Goal: Complete application form: Complete application form

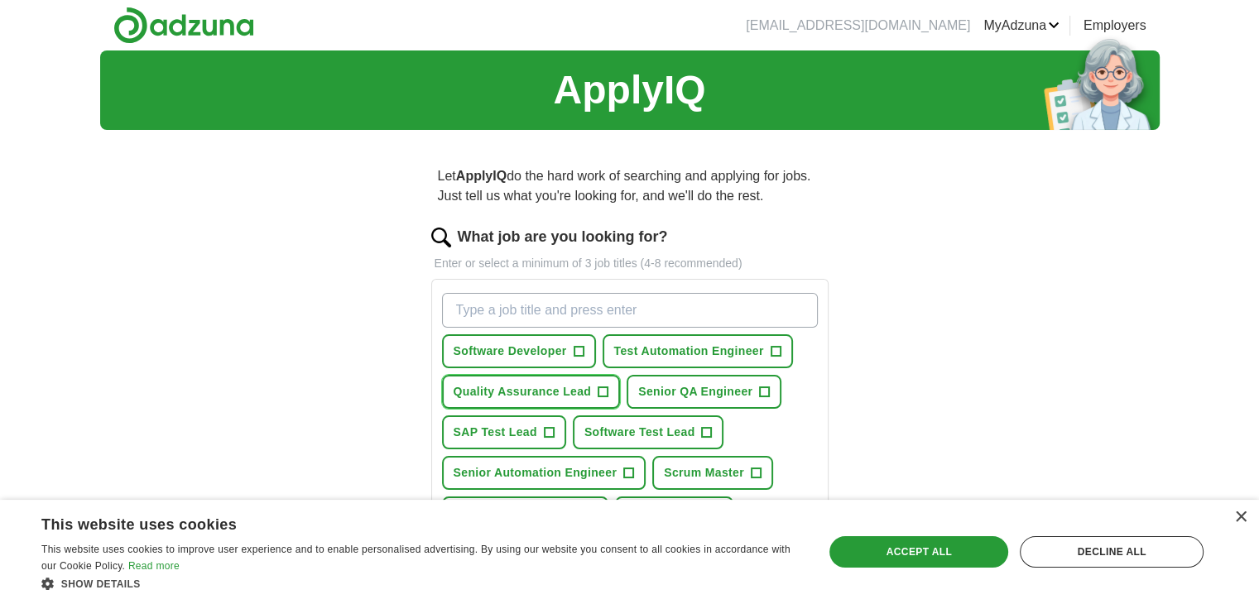
click at [602, 391] on span "+" at bounding box center [604, 392] width 10 height 13
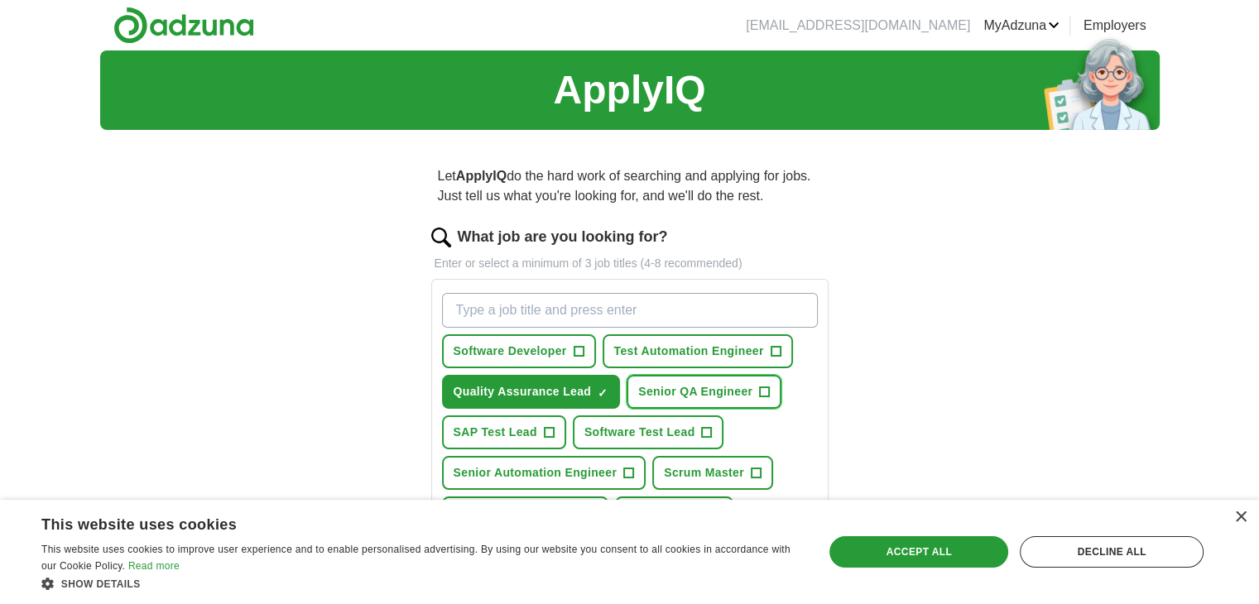
click at [761, 390] on span "+" at bounding box center [765, 392] width 10 height 13
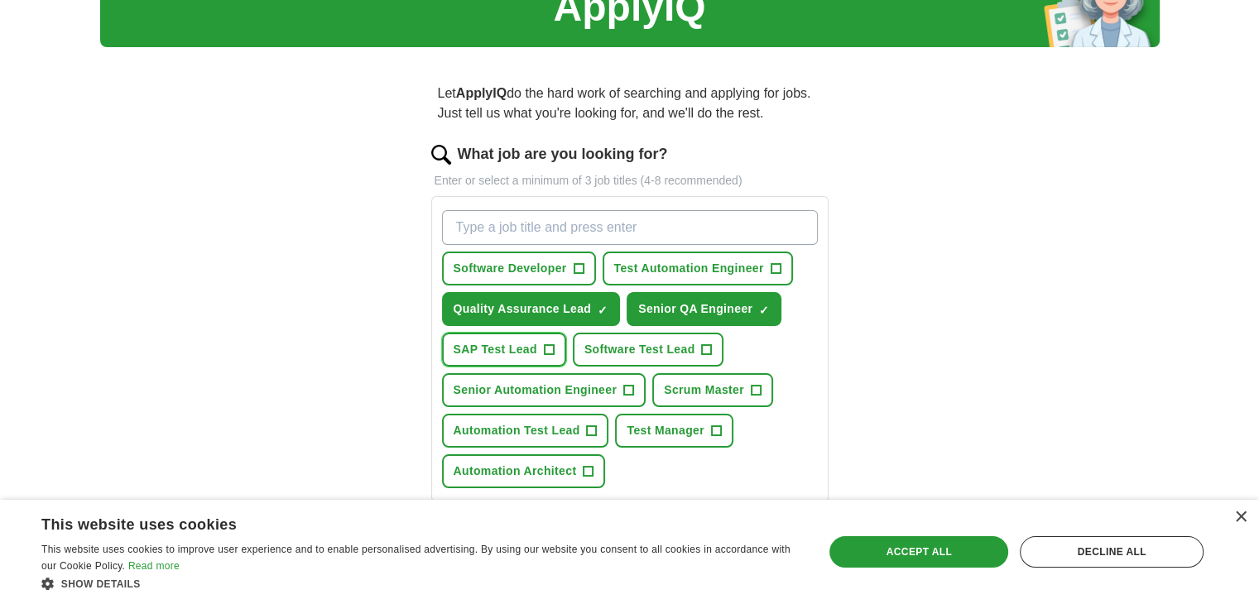
click at [544, 345] on span "+" at bounding box center [549, 350] width 10 height 13
click at [702, 347] on span "+" at bounding box center [707, 350] width 10 height 13
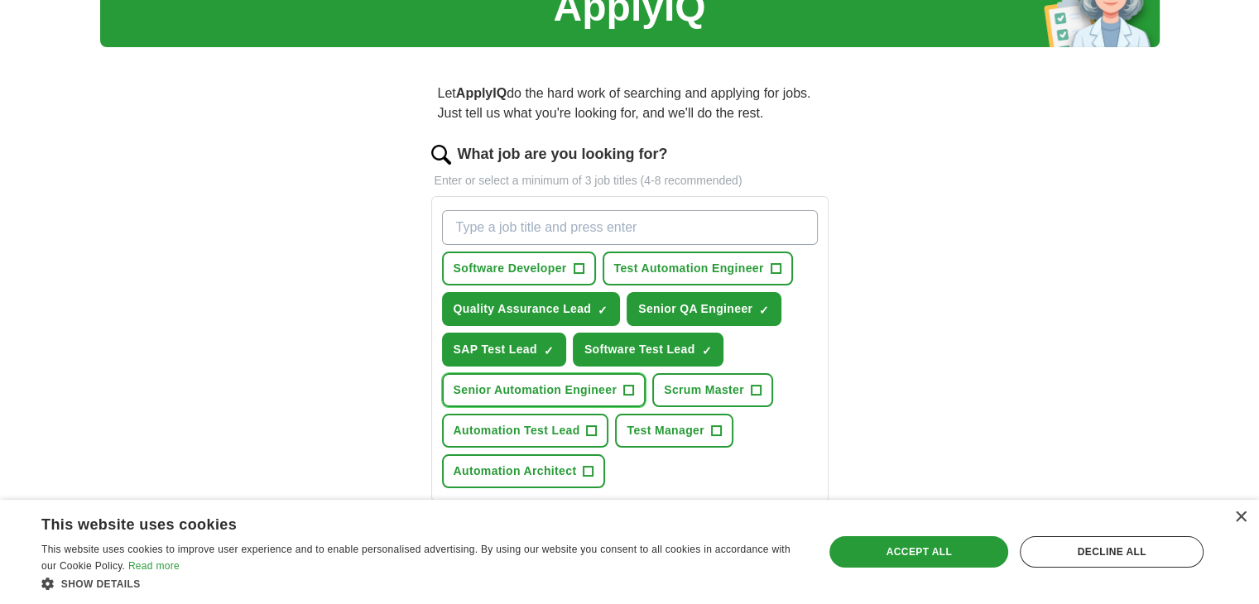
click at [628, 387] on span "+" at bounding box center [629, 390] width 10 height 13
click at [755, 386] on span "+" at bounding box center [756, 390] width 10 height 13
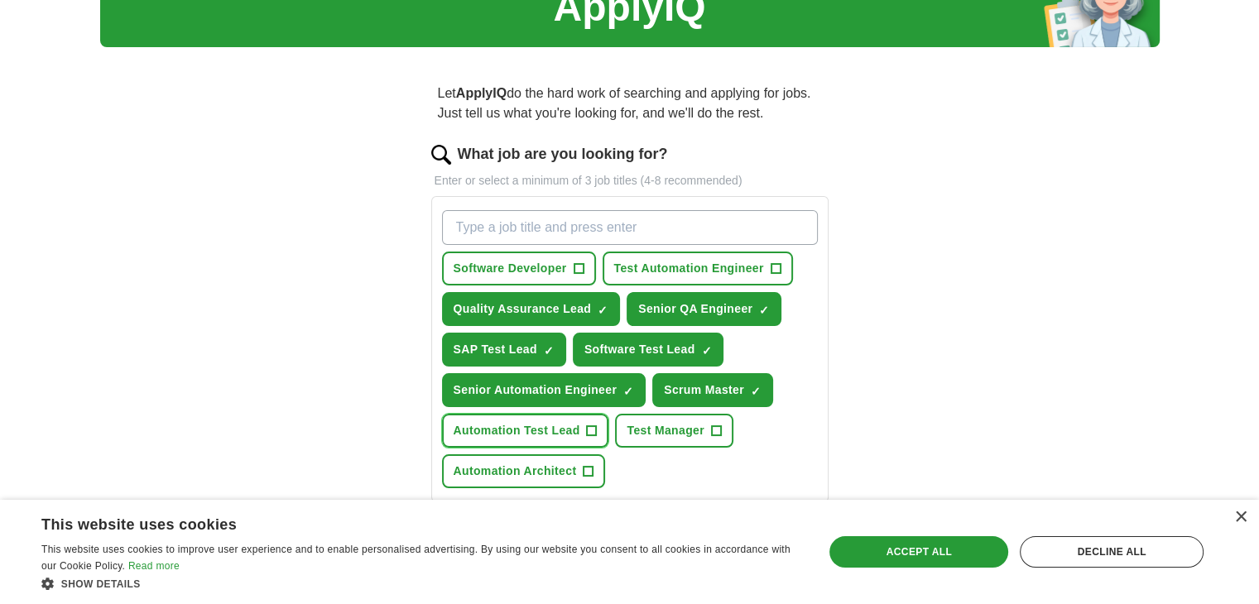
click at [589, 428] on span "+" at bounding box center [592, 431] width 10 height 13
click at [716, 425] on span "+" at bounding box center [716, 431] width 10 height 13
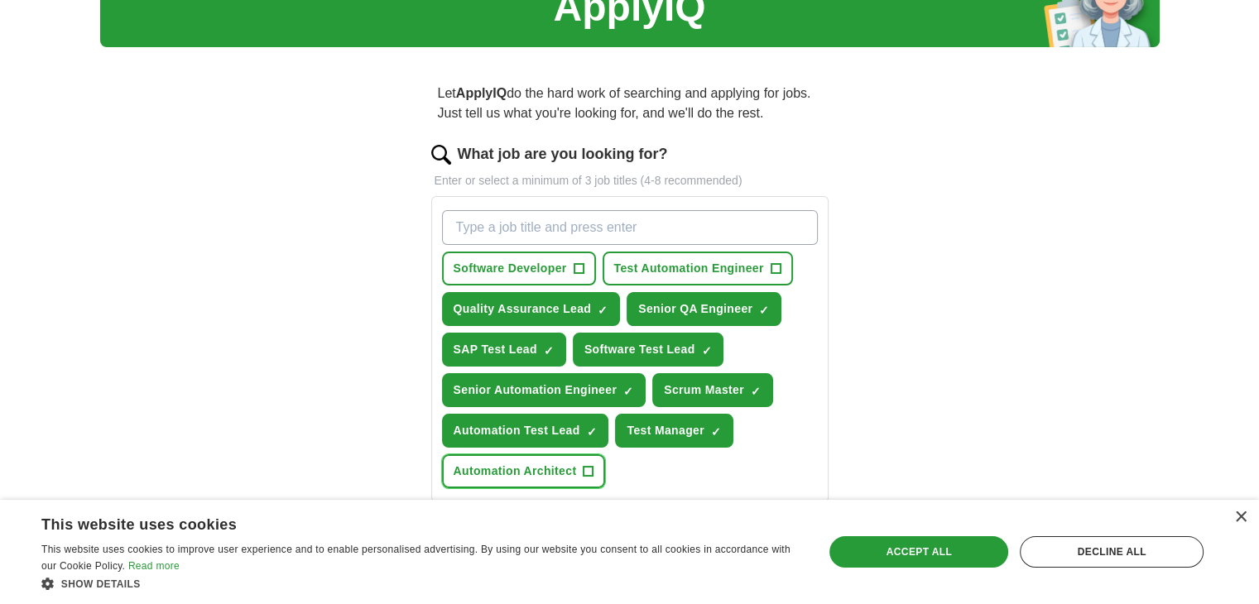
click at [586, 465] on span "+" at bounding box center [589, 471] width 10 height 13
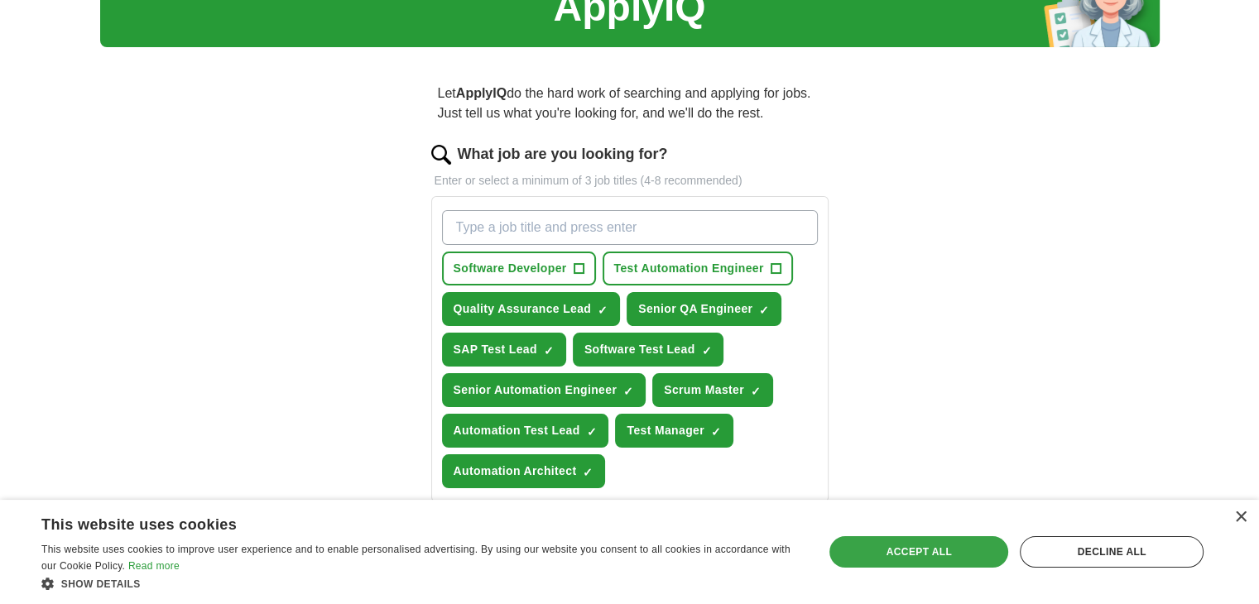
click at [931, 548] on div "Accept all" at bounding box center [919, 551] width 179 height 31
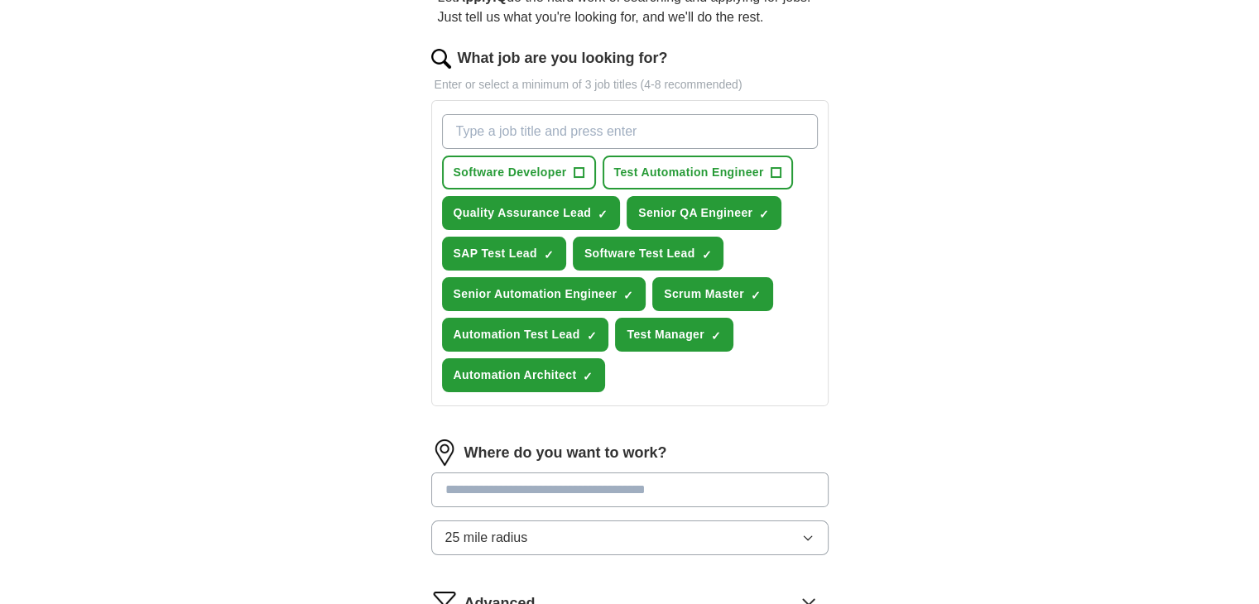
scroll to position [331, 0]
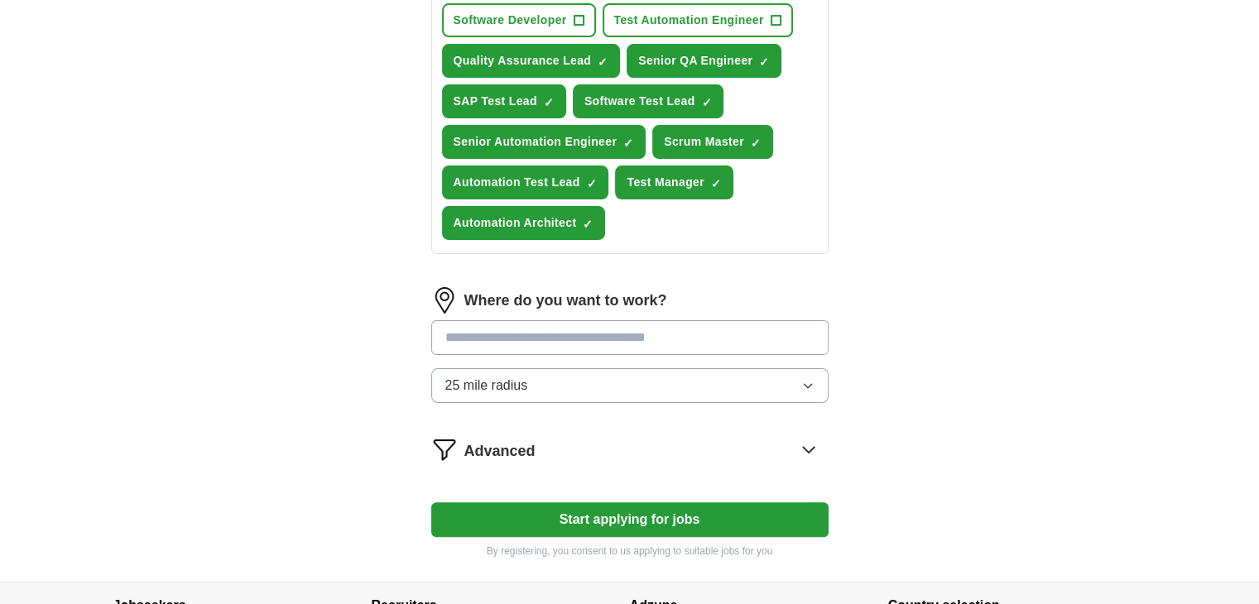
click at [617, 322] on input at bounding box center [629, 337] width 397 height 35
click at [608, 334] on input at bounding box center [629, 337] width 397 height 35
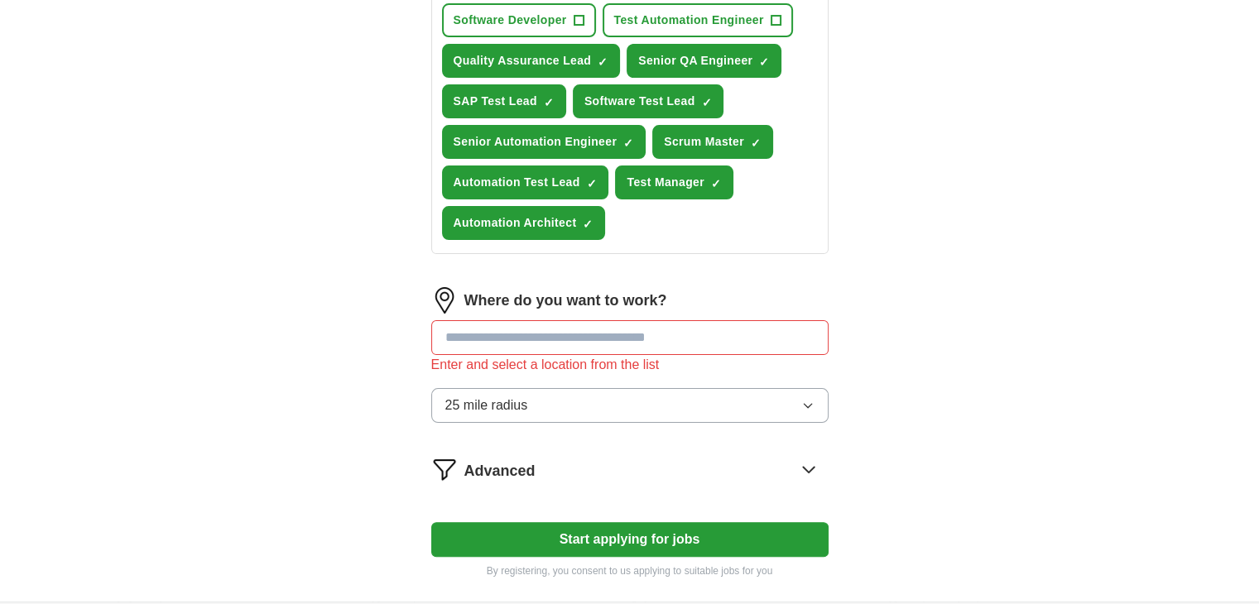
click at [806, 388] on button "25 mile radius" at bounding box center [629, 405] width 397 height 35
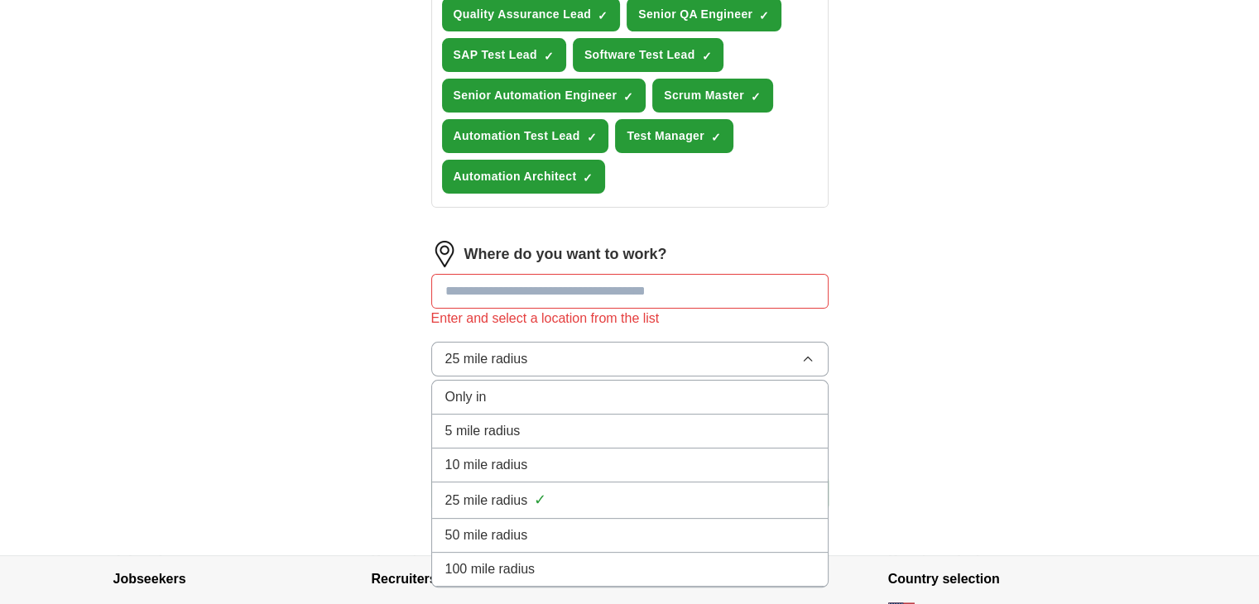
scroll to position [414, 0]
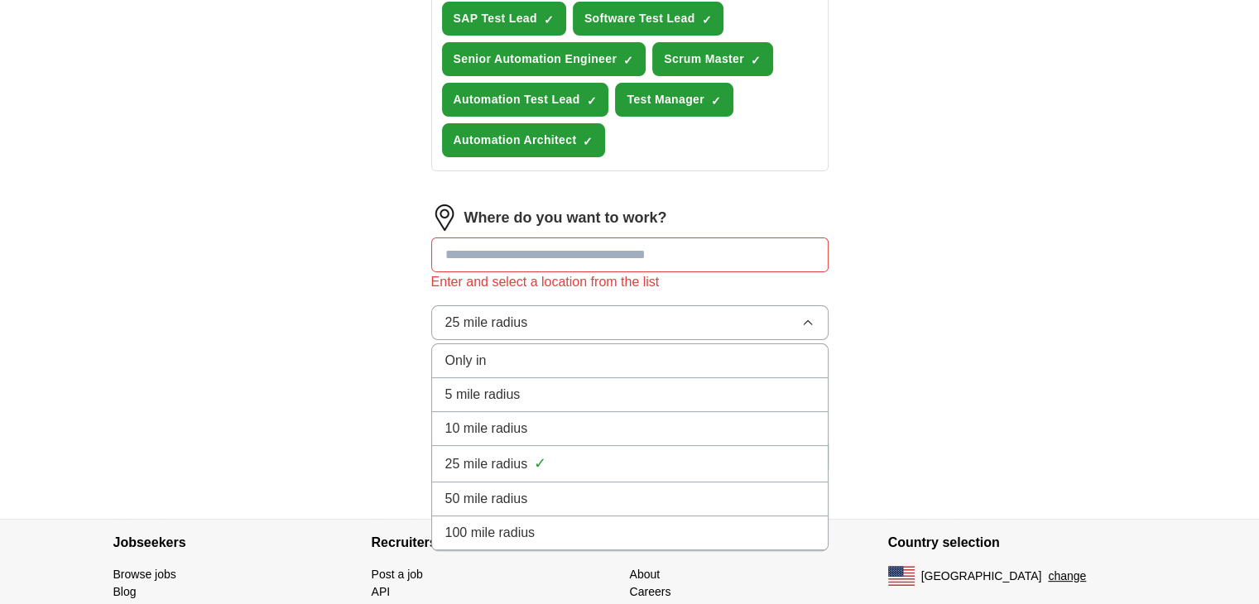
click at [540, 523] on div "100 mile radius" at bounding box center [629, 533] width 369 height 20
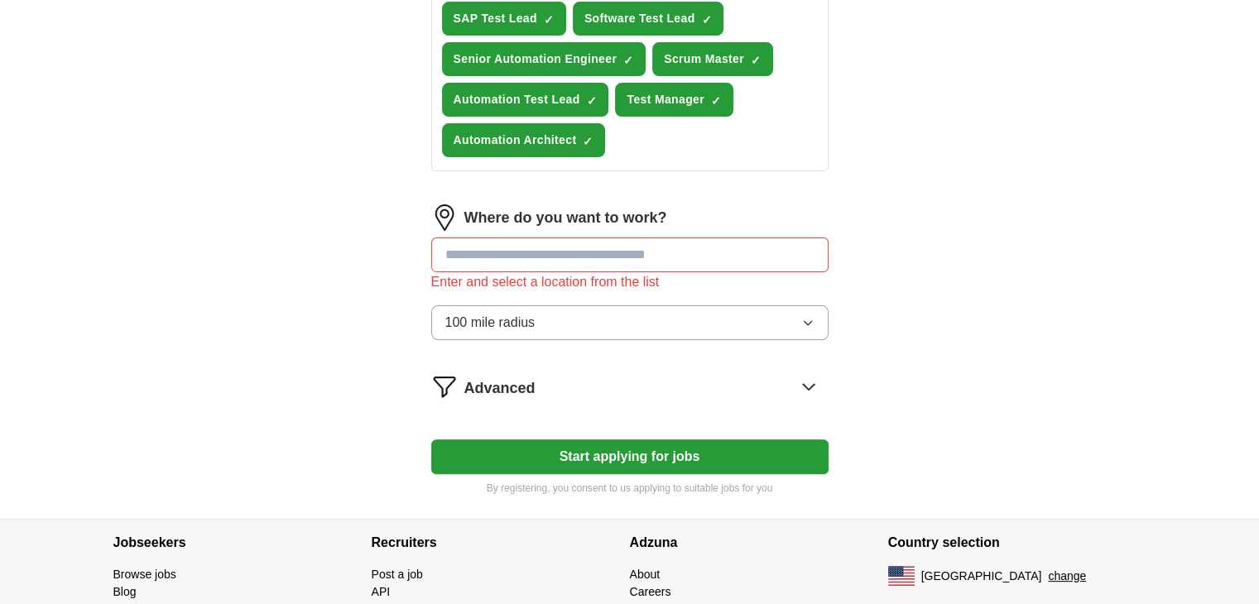
click at [703, 456] on button "Start applying for jobs" at bounding box center [629, 457] width 397 height 35
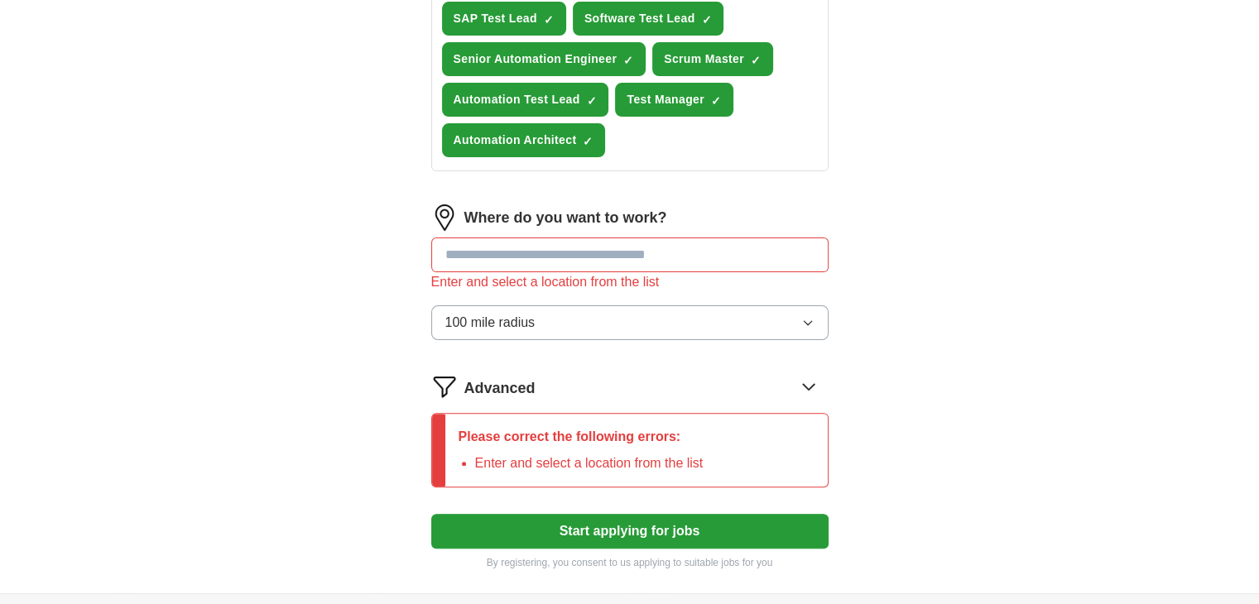
click at [719, 248] on input at bounding box center [629, 255] width 397 height 35
click at [431, 514] on button "Start applying for jobs" at bounding box center [629, 531] width 397 height 35
drag, startPoint x: 517, startPoint y: 243, endPoint x: 425, endPoint y: 235, distance: 92.3
click at [425, 235] on div "Let ApplyIQ do the hard work of searching and applying for jobs. Just tell us w…" at bounding box center [630, 161] width 530 height 864
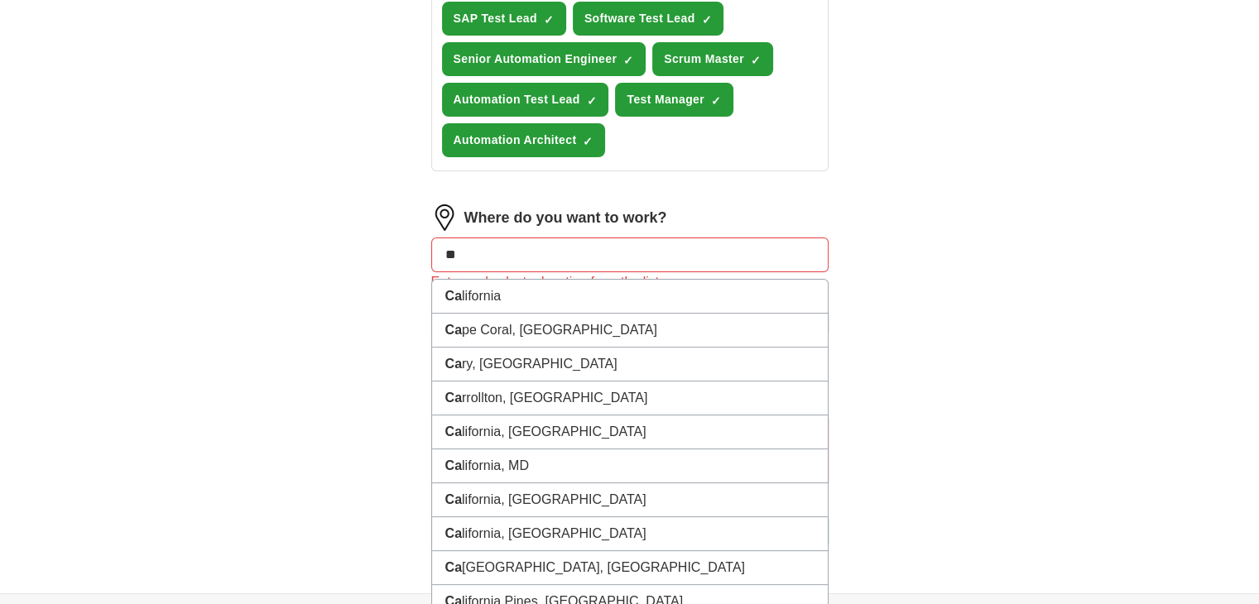
type input "*"
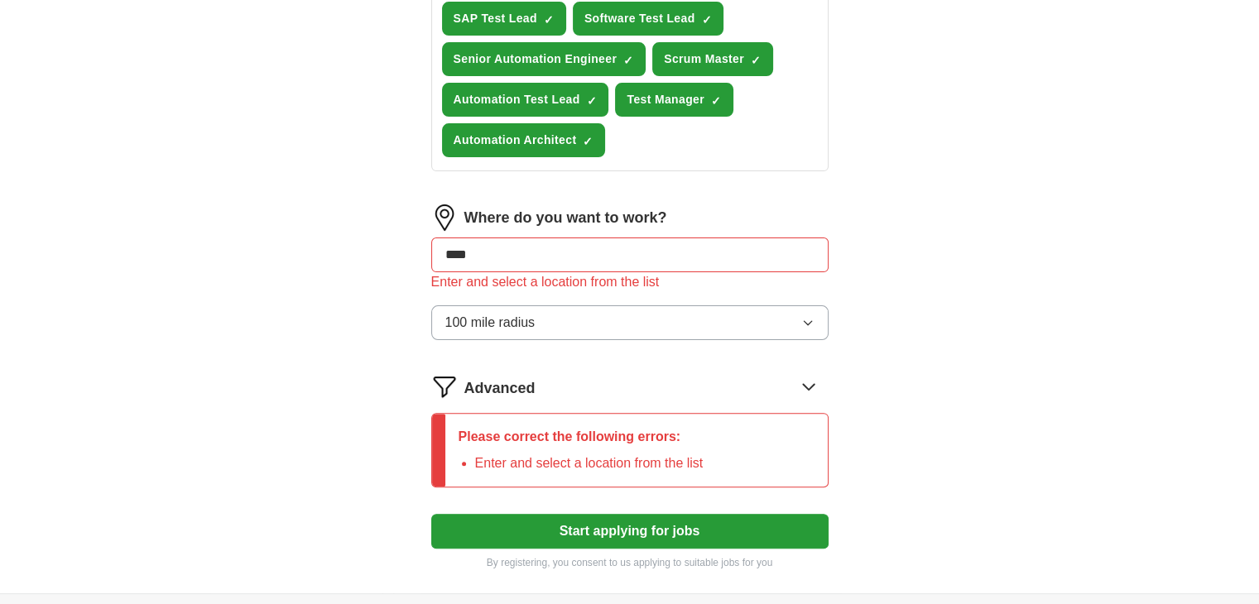
type input "****"
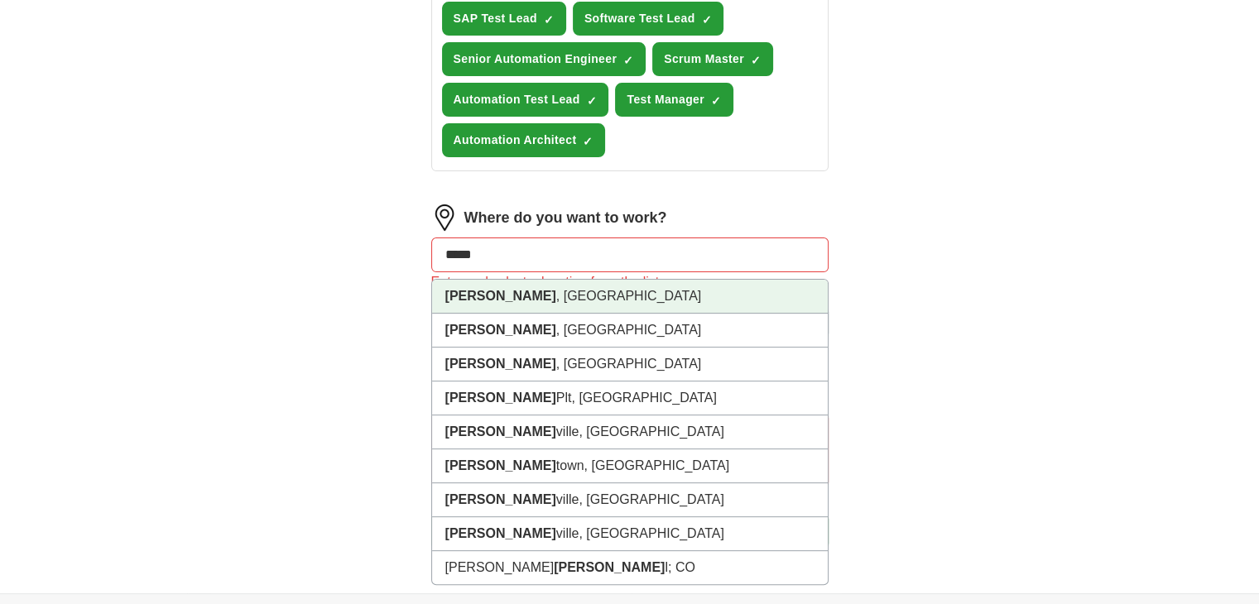
click at [492, 296] on li "[GEOGRAPHIC_DATA] , [GEOGRAPHIC_DATA]" at bounding box center [630, 297] width 396 height 34
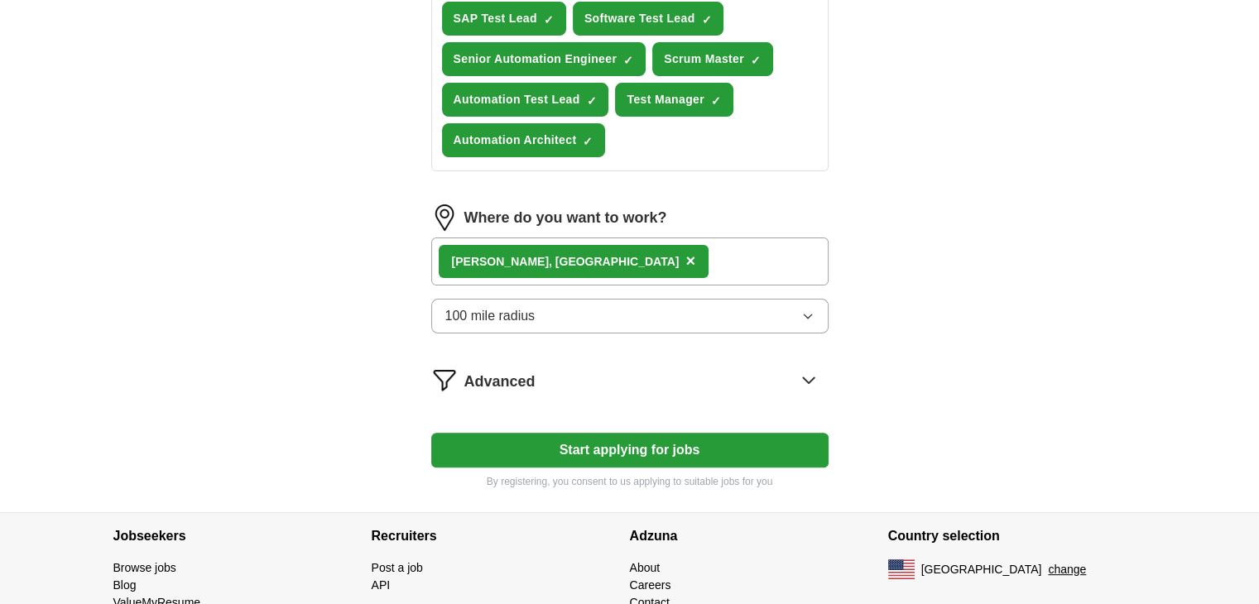
click at [637, 444] on button "Start applying for jobs" at bounding box center [629, 450] width 397 height 35
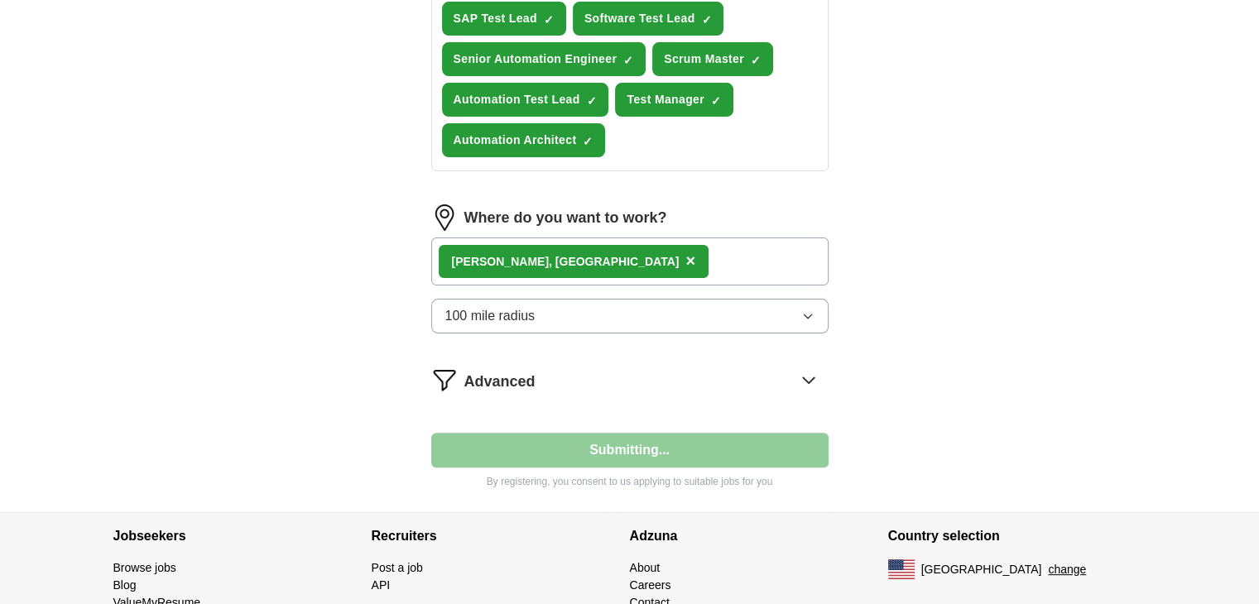
select select "**"
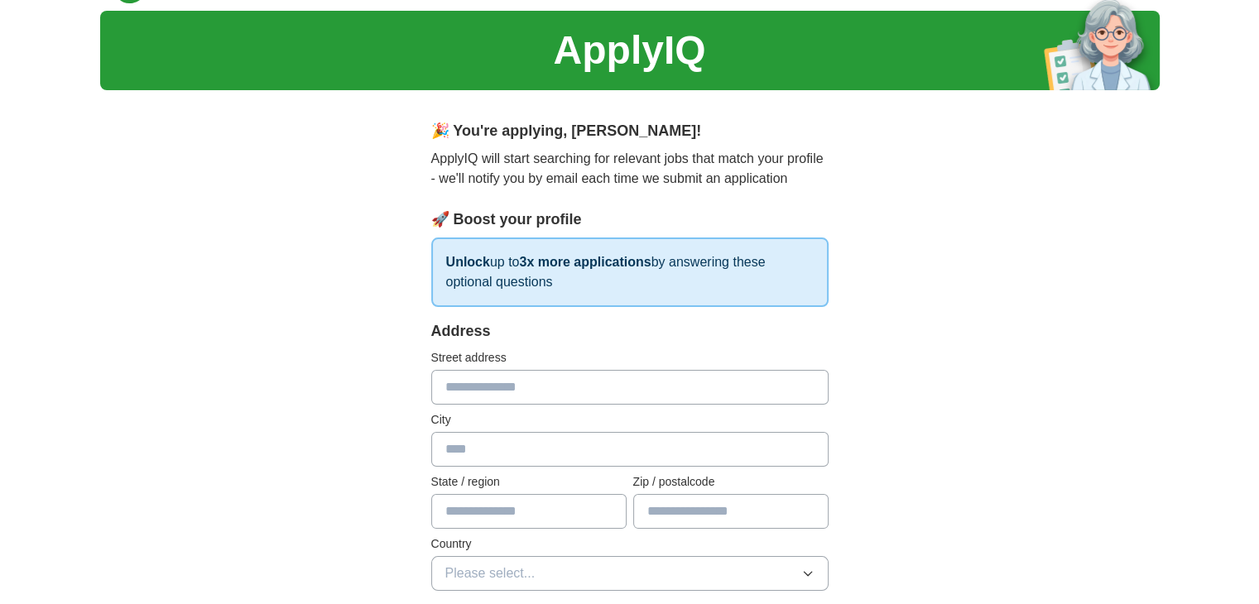
scroll to position [0, 0]
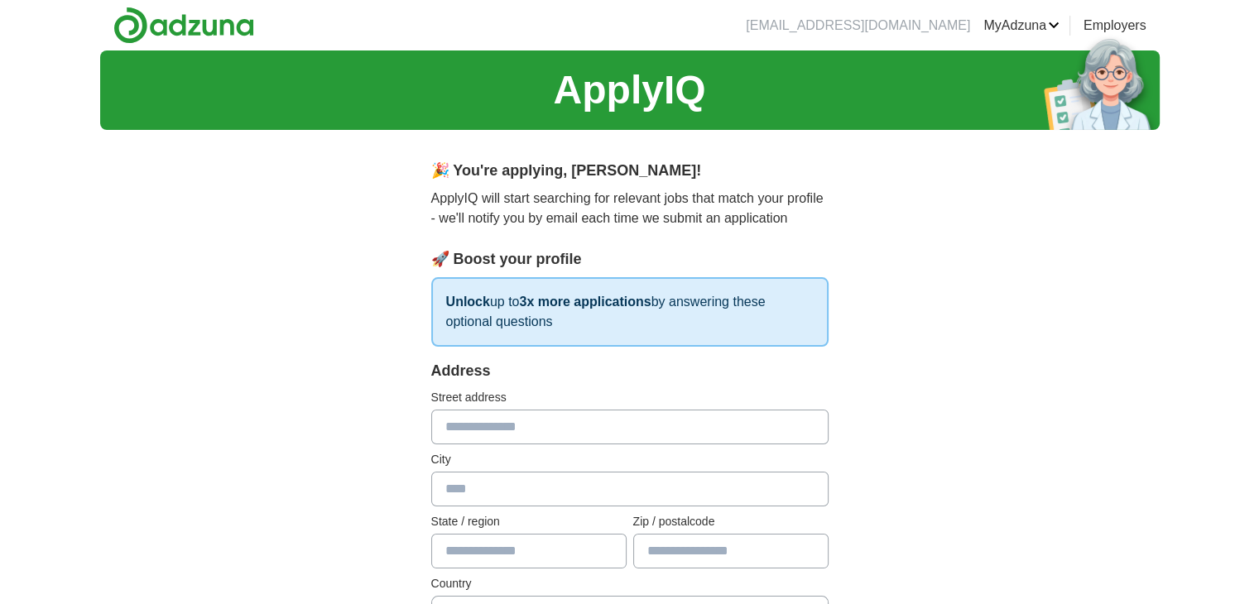
click at [704, 421] on input "text" at bounding box center [629, 427] width 397 height 35
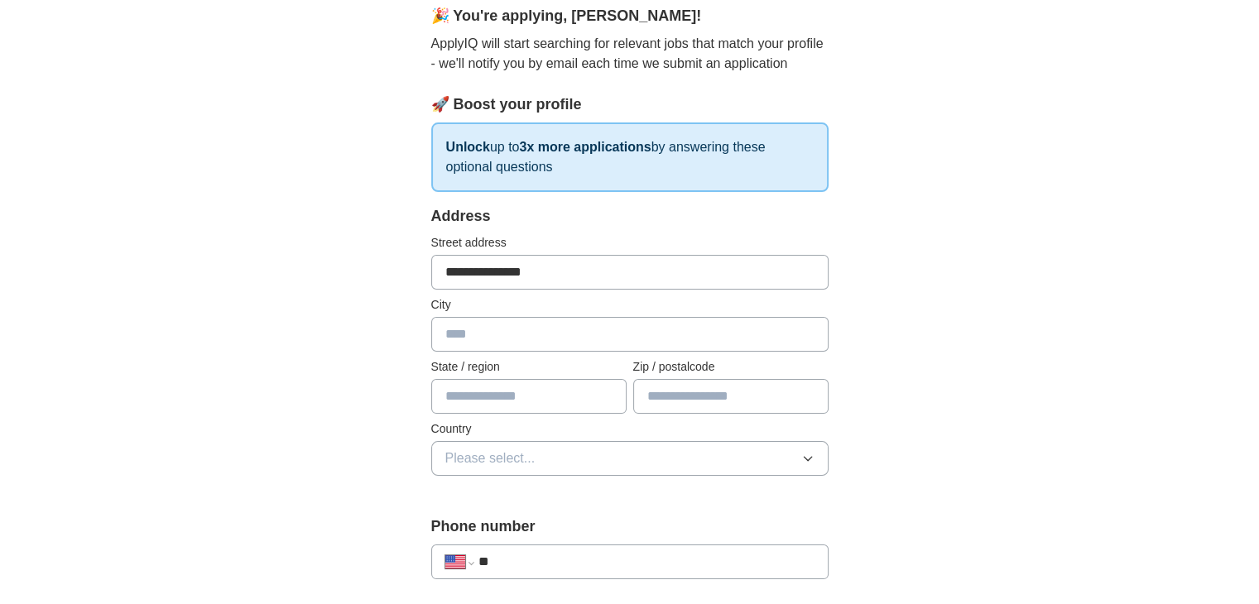
scroll to position [166, 0]
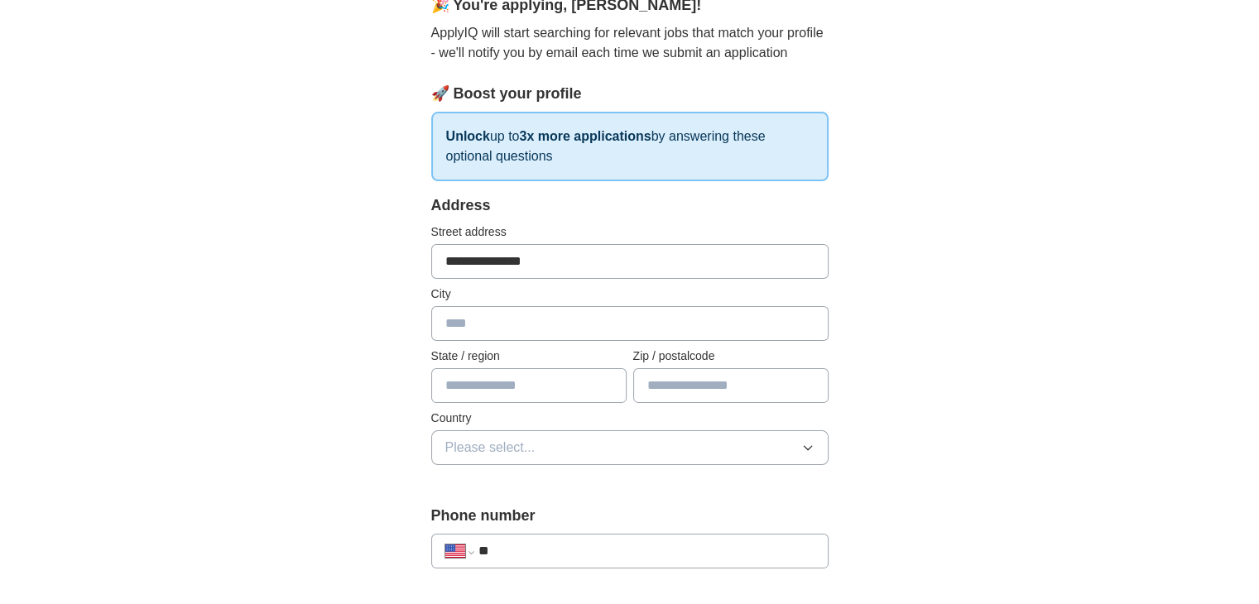
type input "**********"
click at [492, 322] on input "text" at bounding box center [629, 323] width 397 height 35
type input "****"
click at [479, 386] on input "text" at bounding box center [528, 385] width 195 height 35
type input "*"
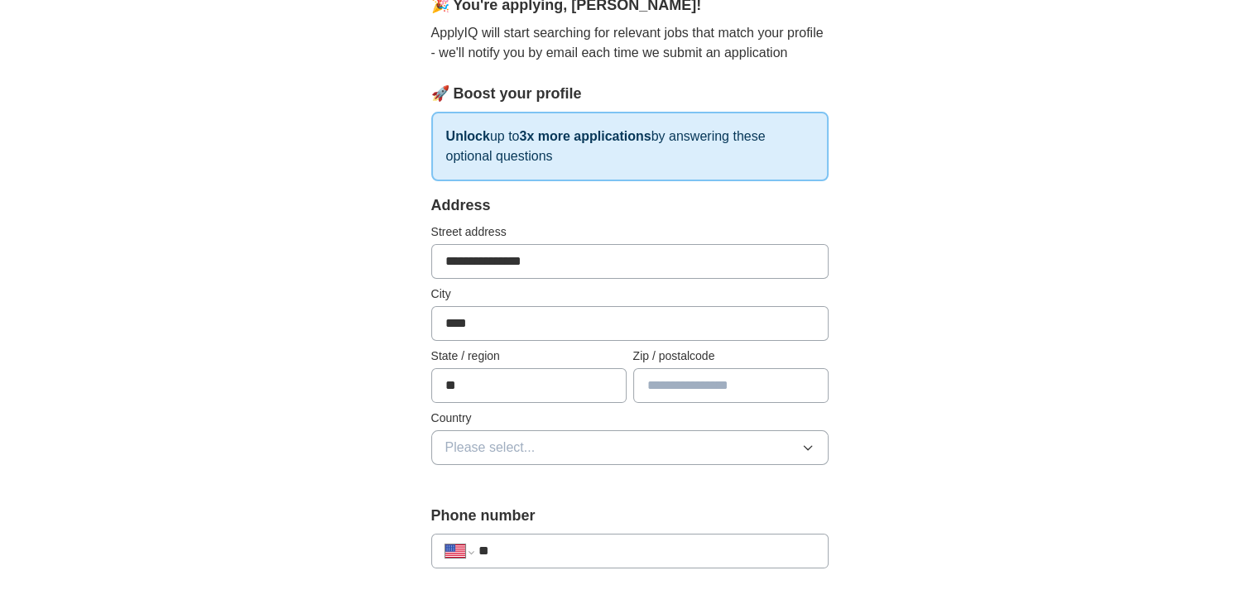
type input "**"
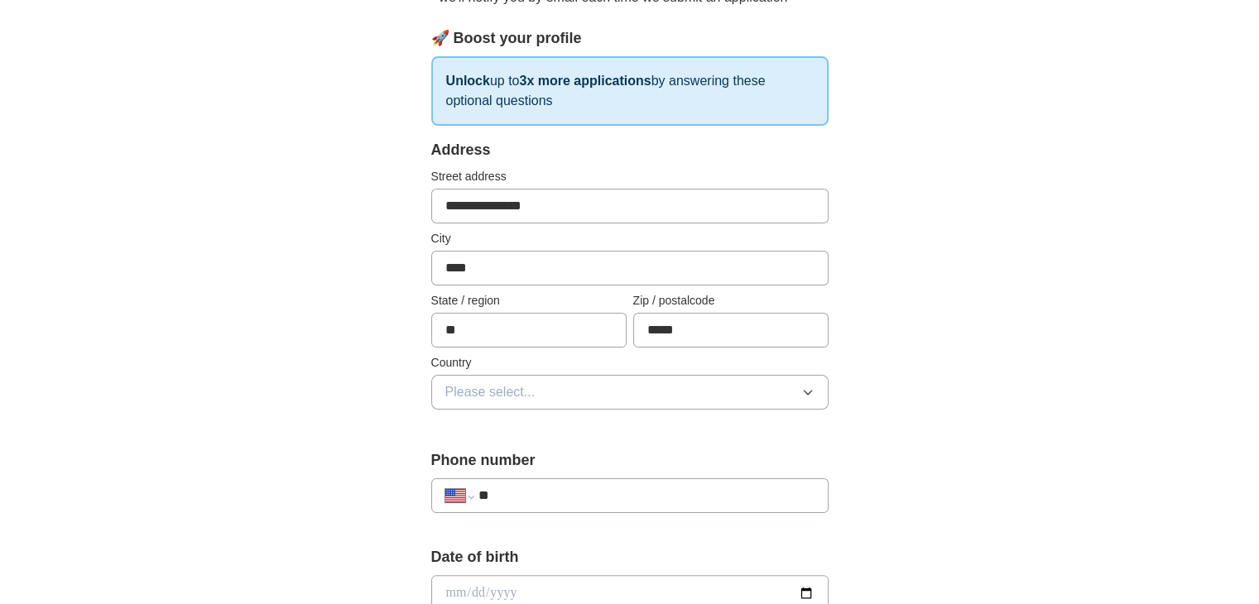
scroll to position [248, 0]
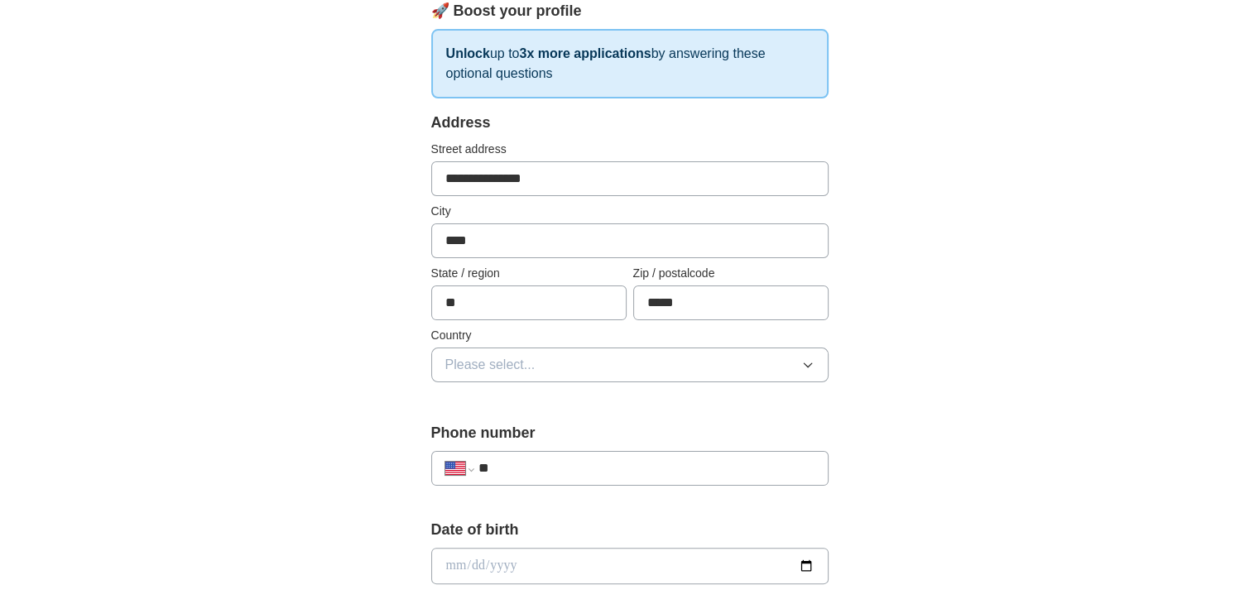
type input "*****"
click at [477, 360] on span "Please select..." at bounding box center [490, 365] width 90 height 20
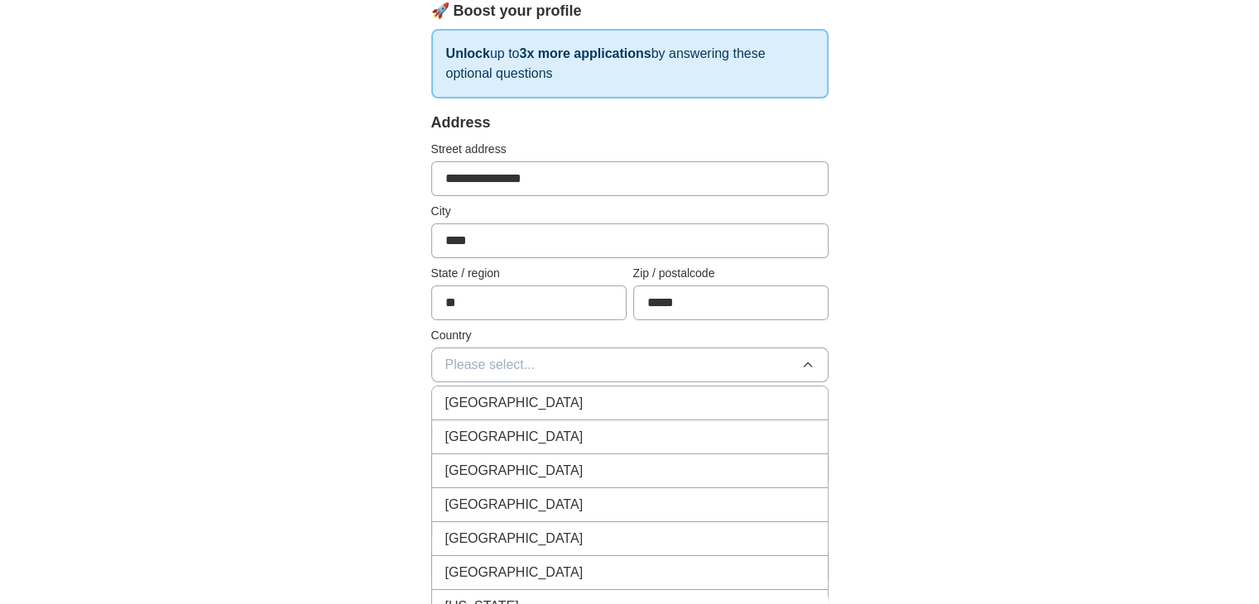
click at [526, 427] on div "[GEOGRAPHIC_DATA]" at bounding box center [629, 437] width 369 height 20
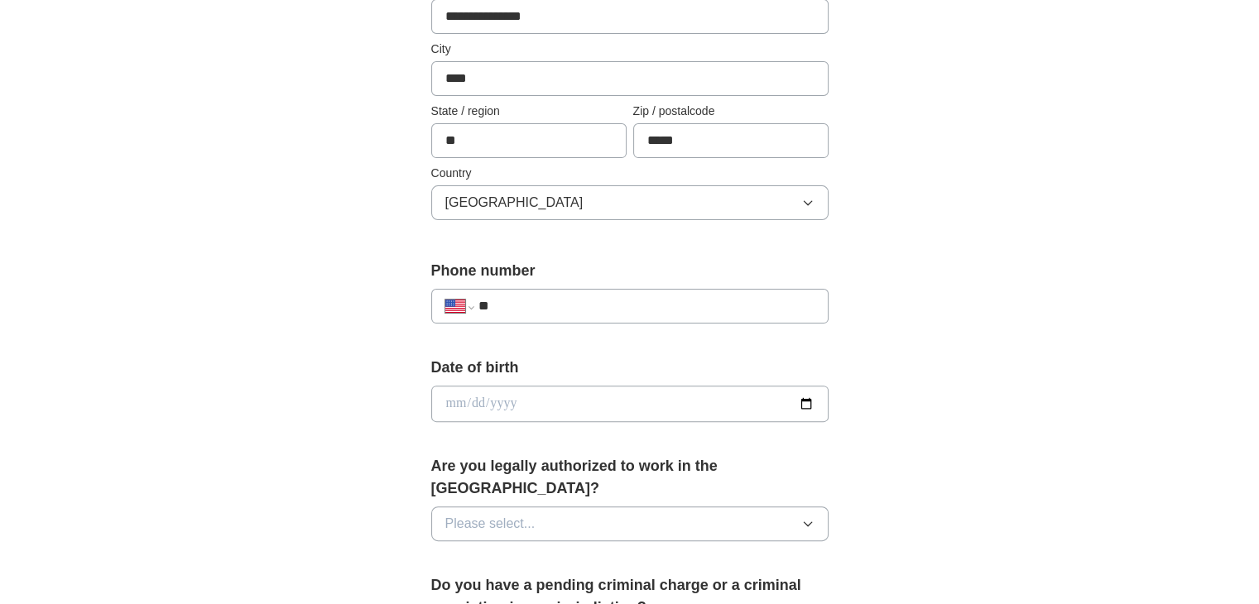
scroll to position [414, 0]
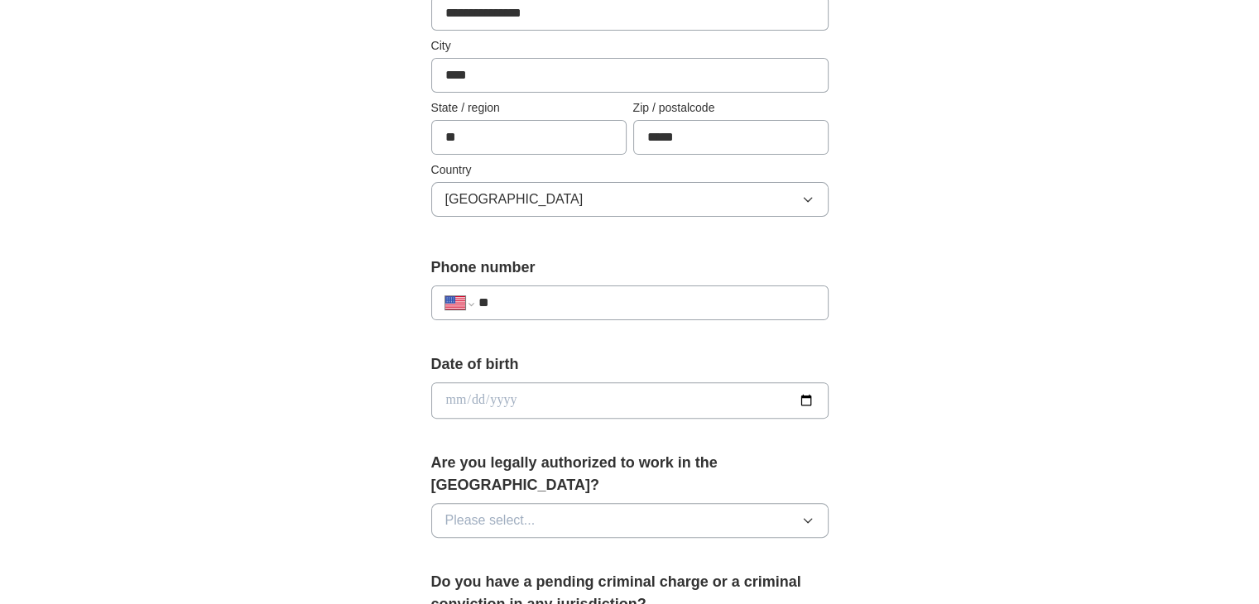
click at [613, 296] on input "**" at bounding box center [646, 303] width 336 height 20
type input "**********"
click at [802, 402] on input "date" at bounding box center [629, 400] width 397 height 36
type input "**********"
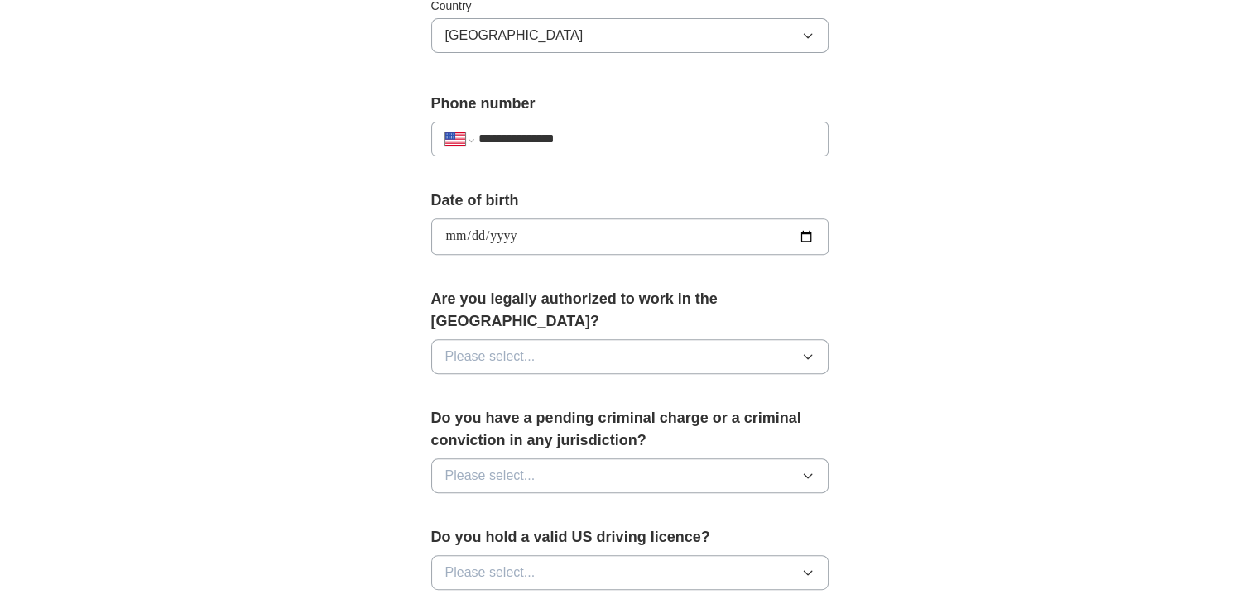
scroll to position [579, 0]
click at [742, 338] on button "Please select..." at bounding box center [629, 355] width 397 height 35
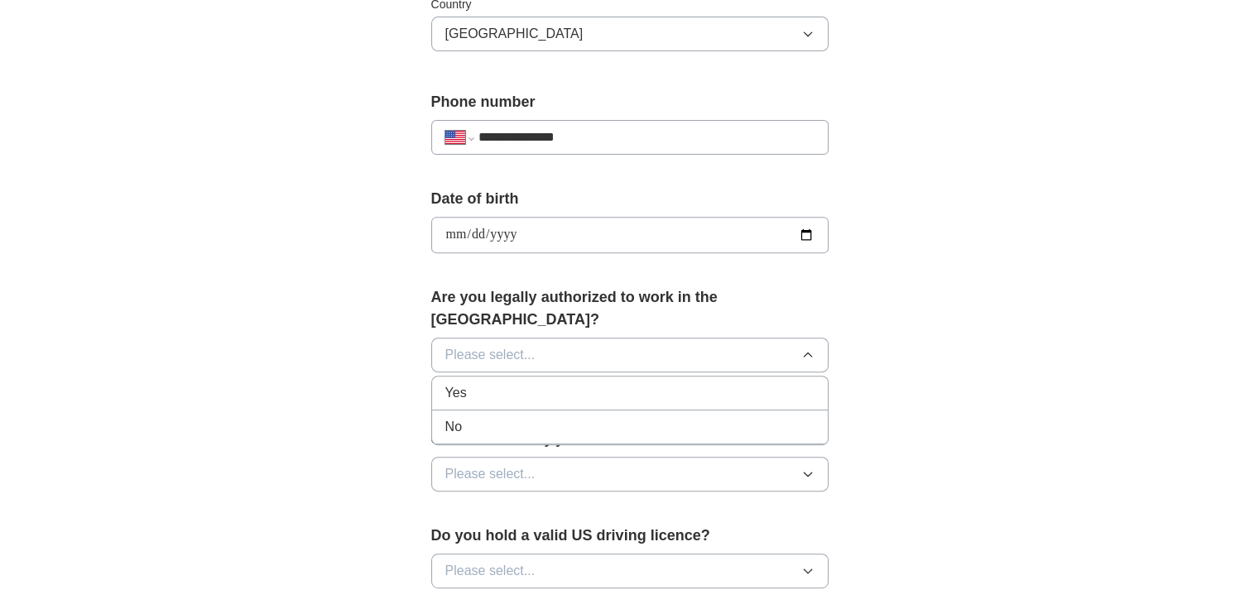
click at [554, 383] on div "Yes" at bounding box center [629, 393] width 369 height 20
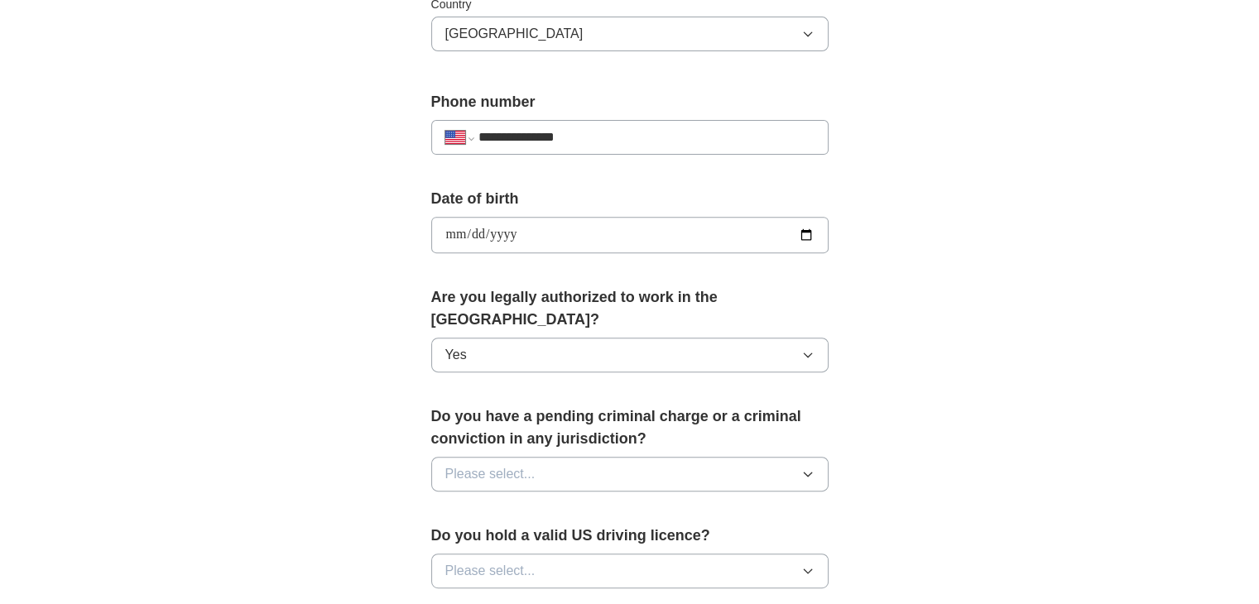
click at [778, 457] on button "Please select..." at bounding box center [629, 474] width 397 height 35
drag, startPoint x: 616, startPoint y: 513, endPoint x: 630, endPoint y: 512, distance: 14.2
click at [616, 536] on div "No" at bounding box center [629, 546] width 369 height 20
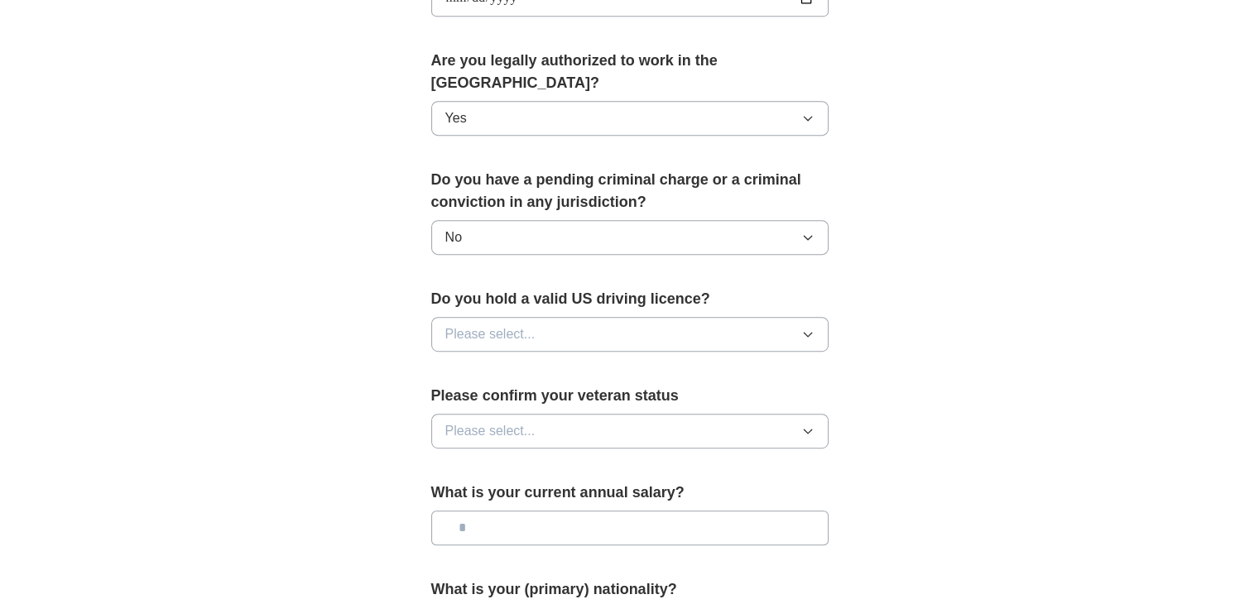
scroll to position [828, 0]
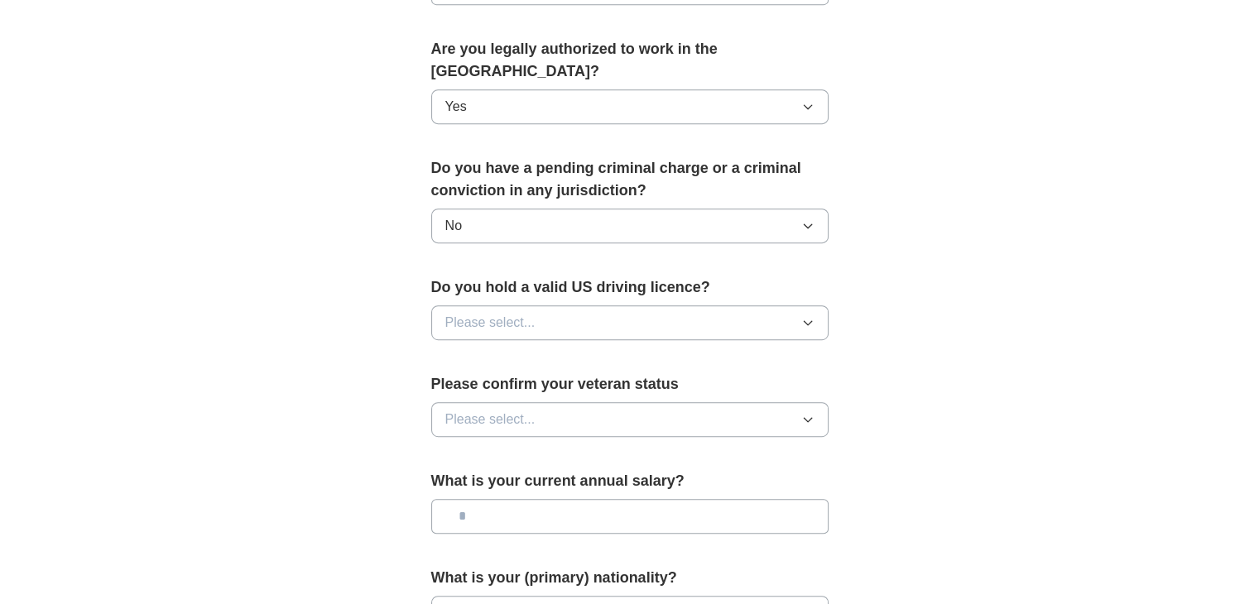
click at [689, 305] on button "Please select..." at bounding box center [629, 322] width 397 height 35
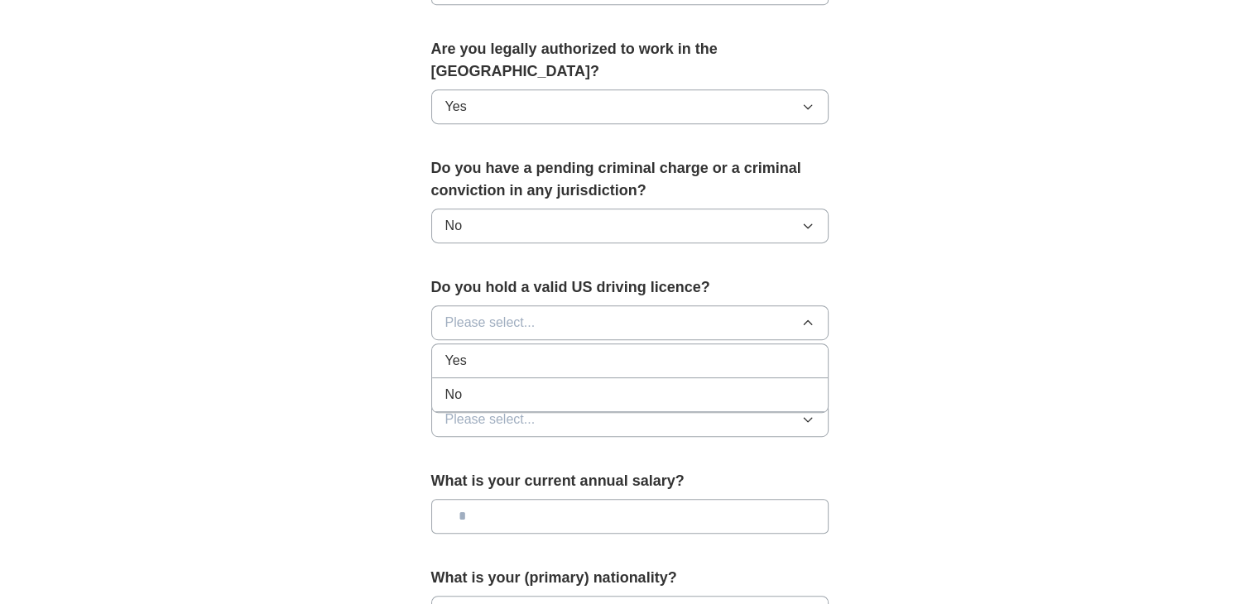
click at [627, 351] on div "Yes" at bounding box center [629, 361] width 369 height 20
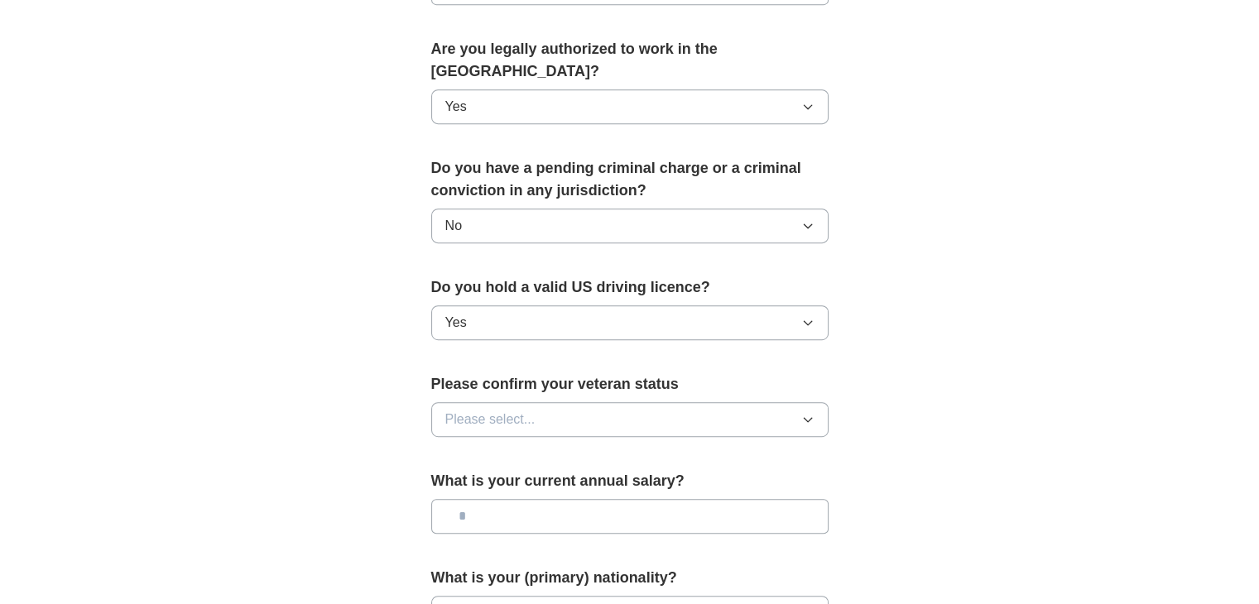
click at [745, 402] on button "Please select..." at bounding box center [629, 419] width 397 height 35
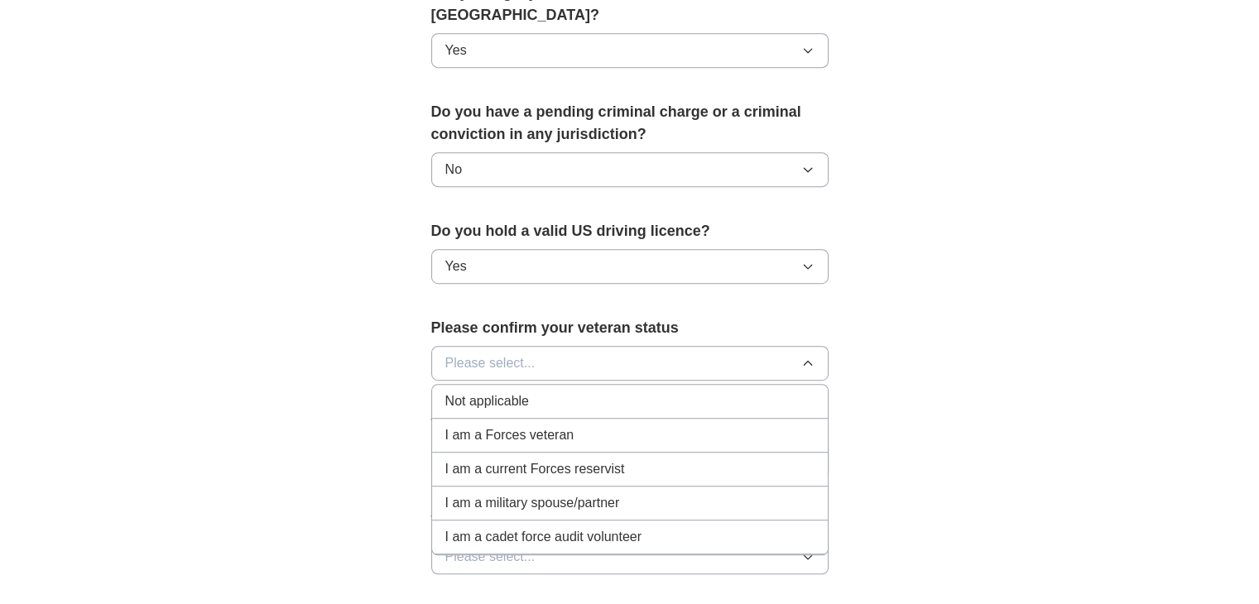
scroll to position [911, 0]
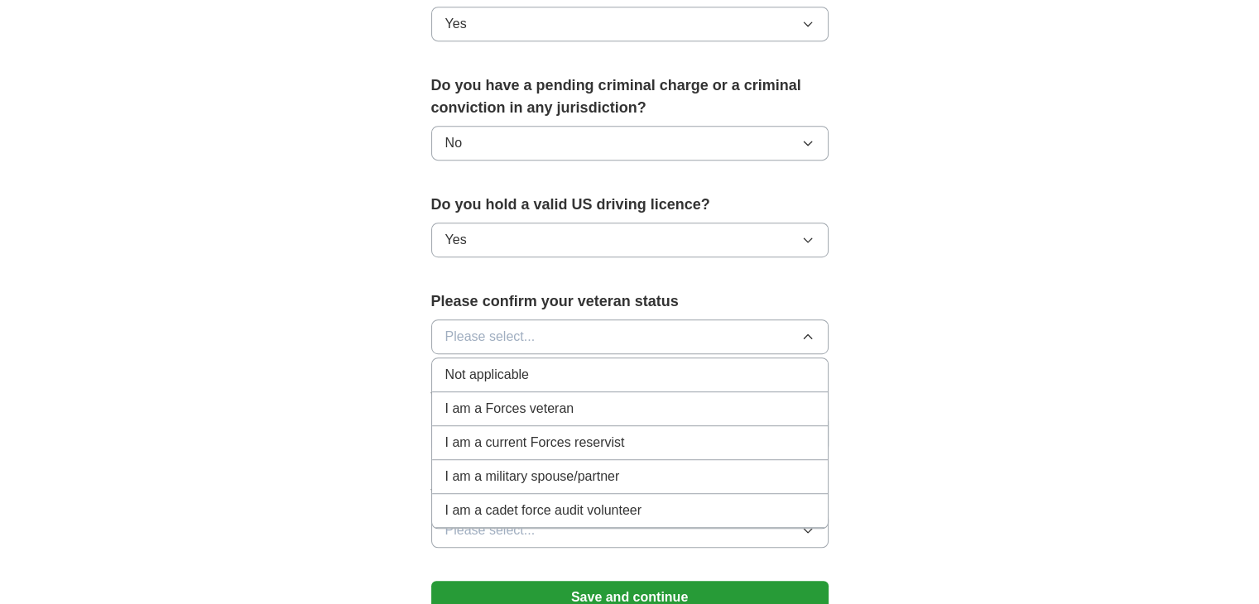
click at [553, 365] on div "Not applicable" at bounding box center [629, 375] width 369 height 20
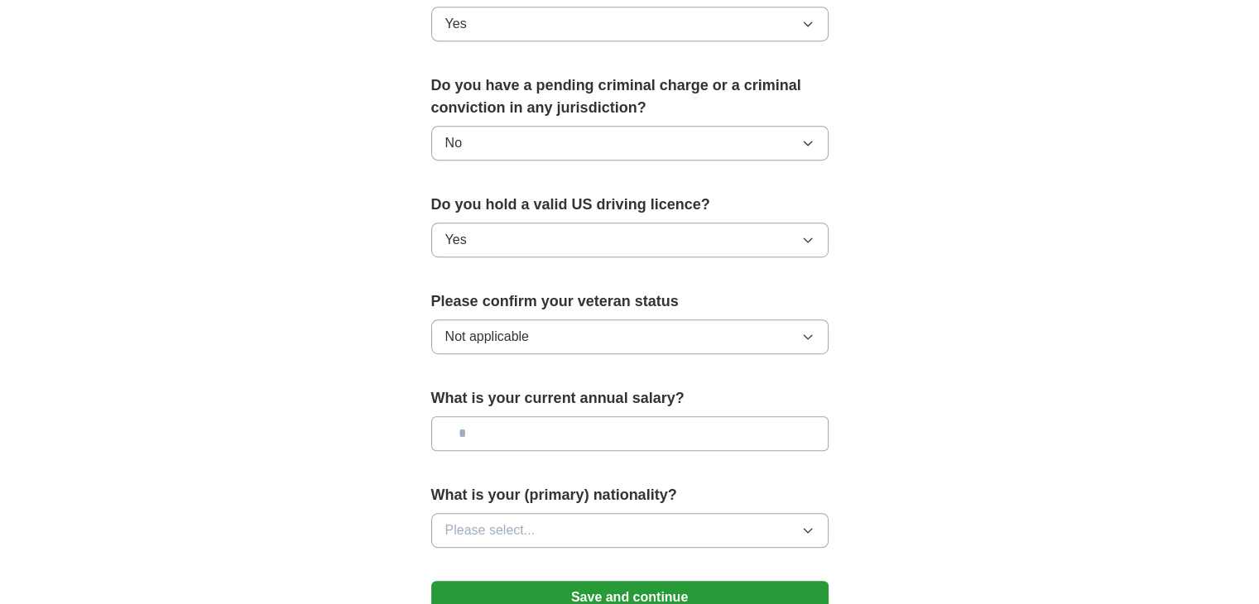
click at [767, 416] on input "text" at bounding box center [629, 433] width 397 height 35
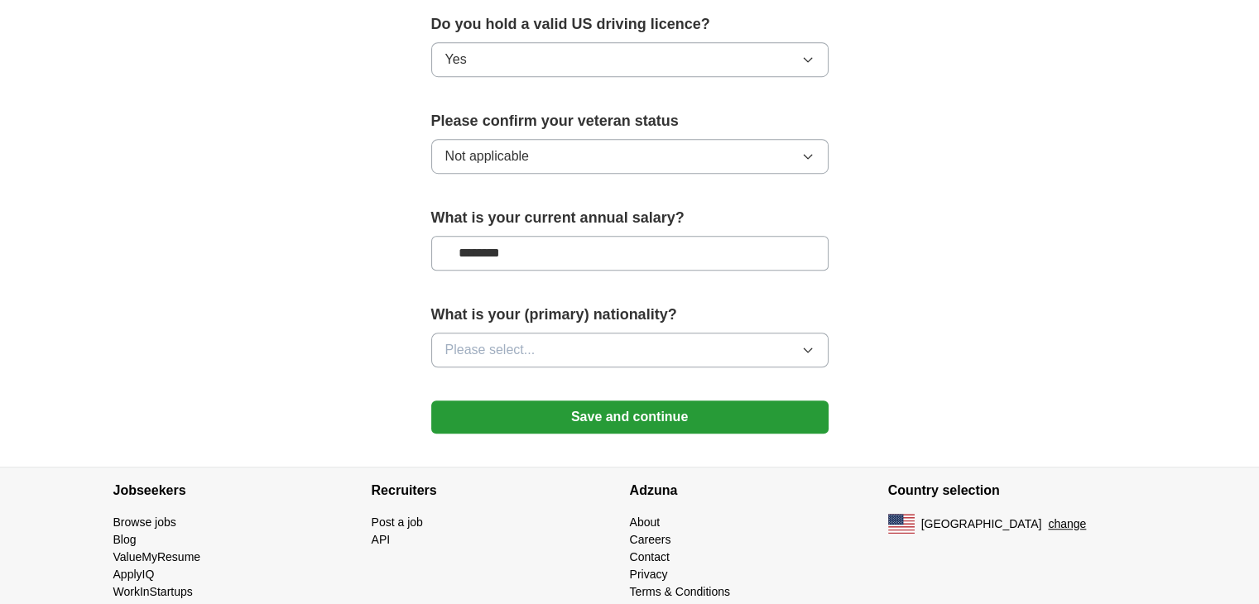
scroll to position [1094, 0]
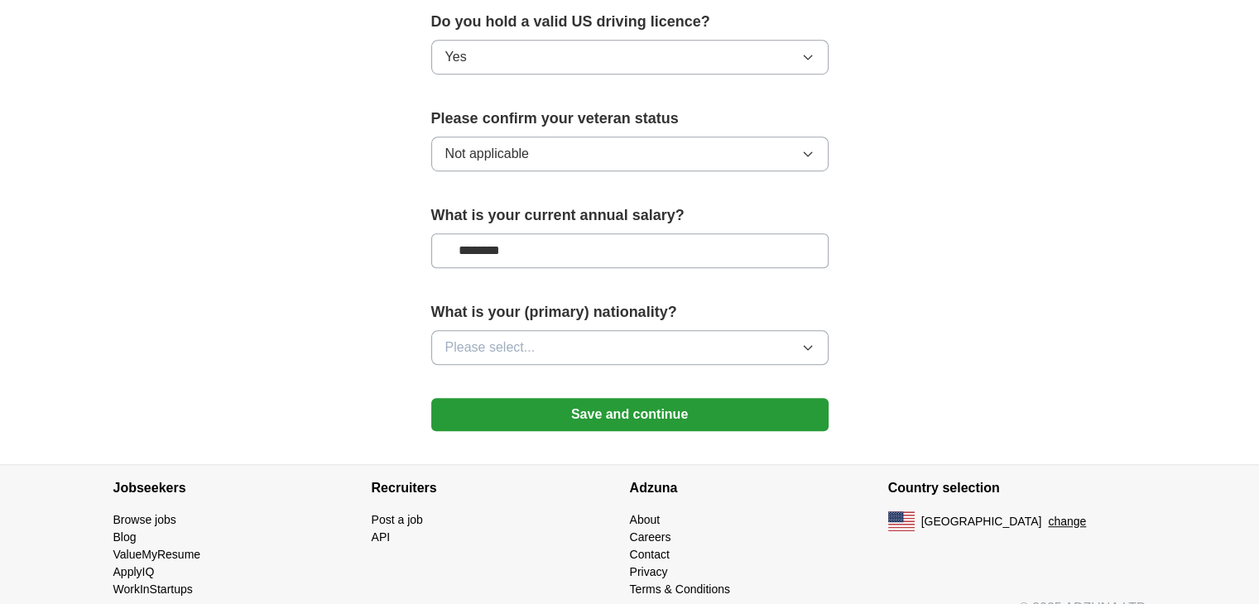
type input "********"
click at [748, 330] on button "Please select..." at bounding box center [629, 347] width 397 height 35
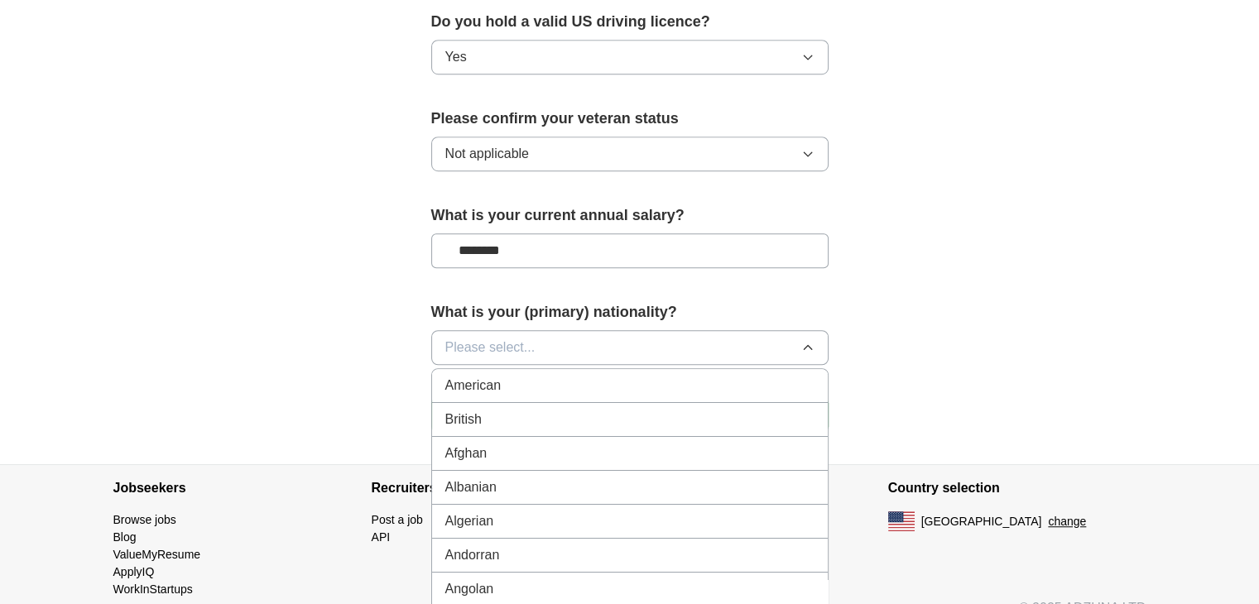
click at [605, 330] on button "Please select..." at bounding box center [629, 347] width 397 height 35
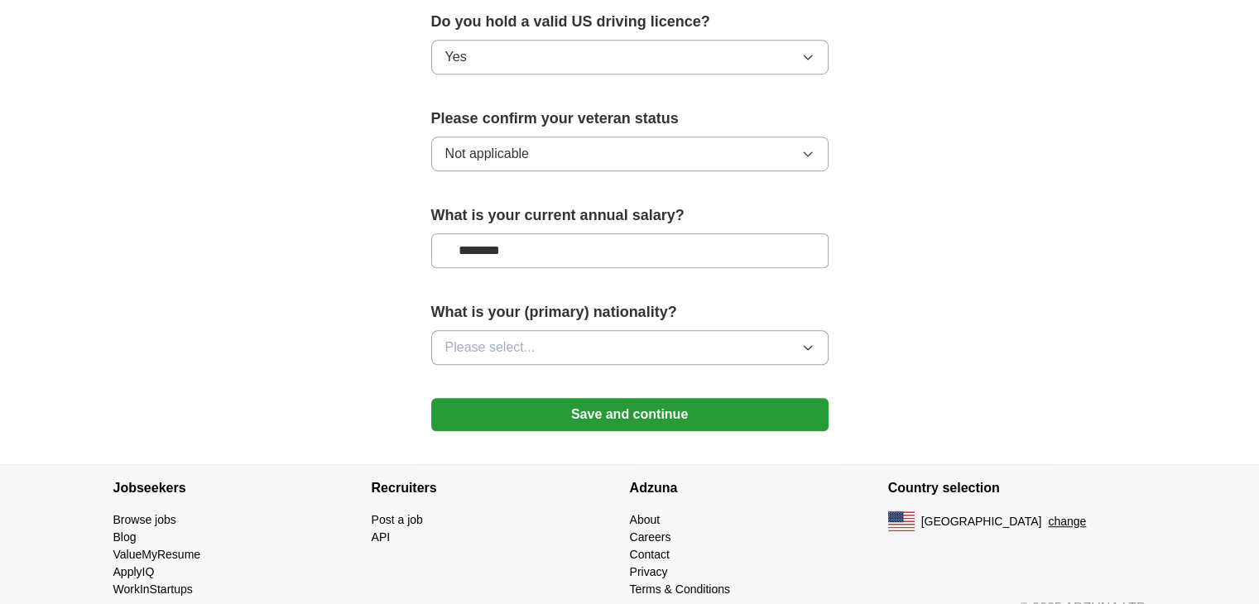
click at [613, 330] on button "Please select..." at bounding box center [629, 347] width 397 height 35
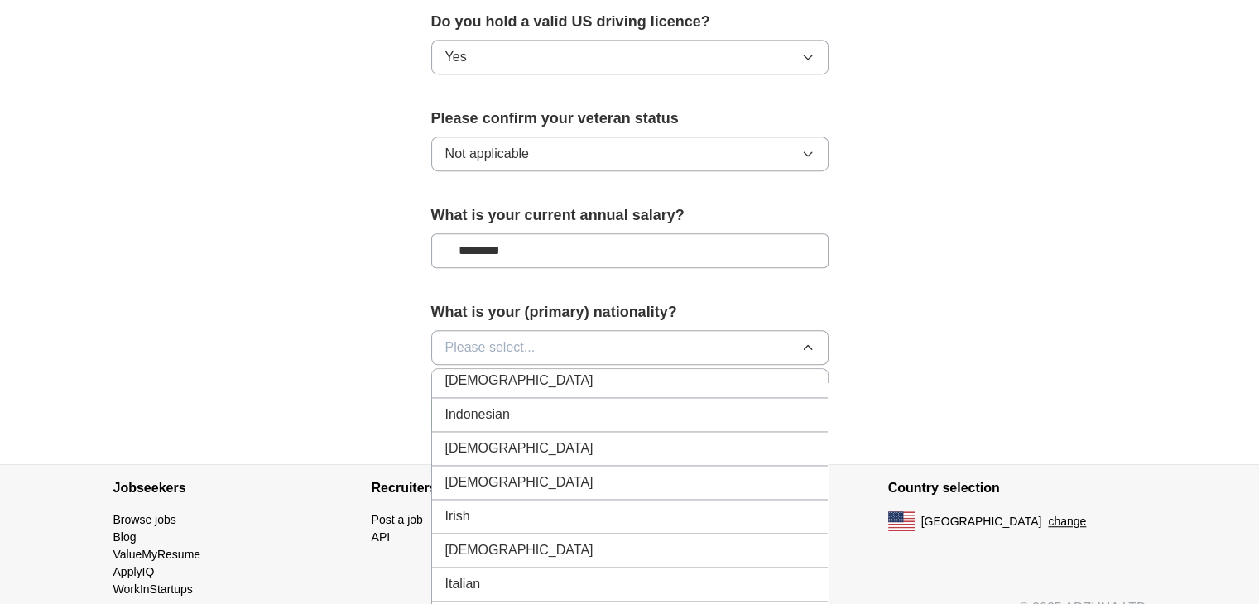
scroll to position [2649, 0]
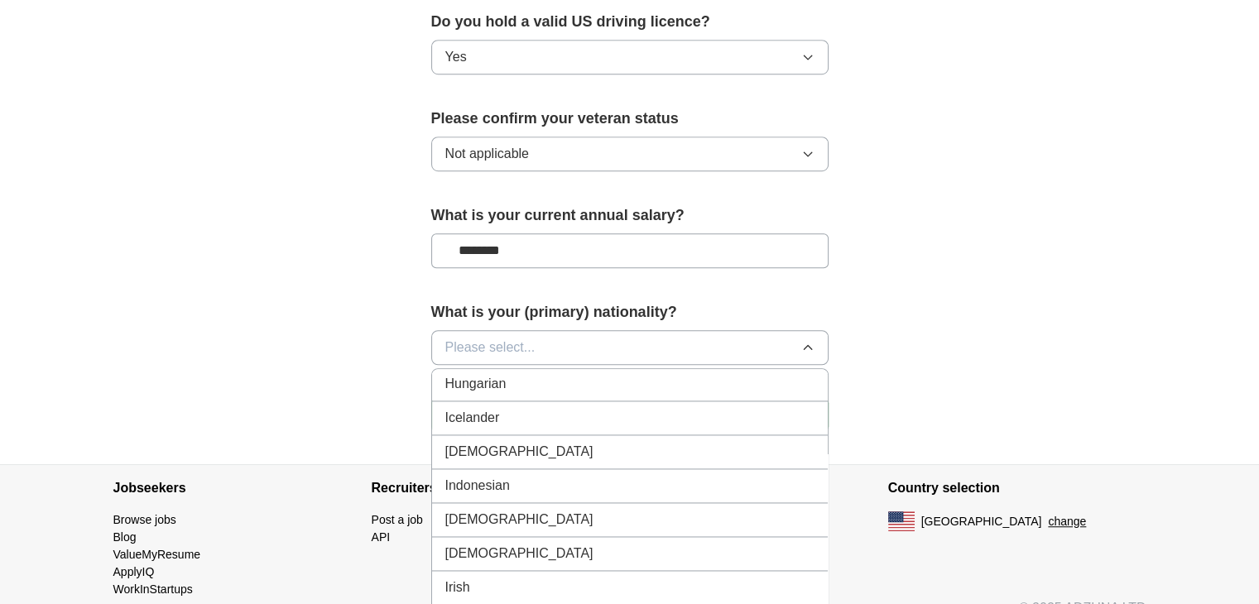
click at [522, 442] on div "[DEMOGRAPHIC_DATA]" at bounding box center [629, 452] width 369 height 20
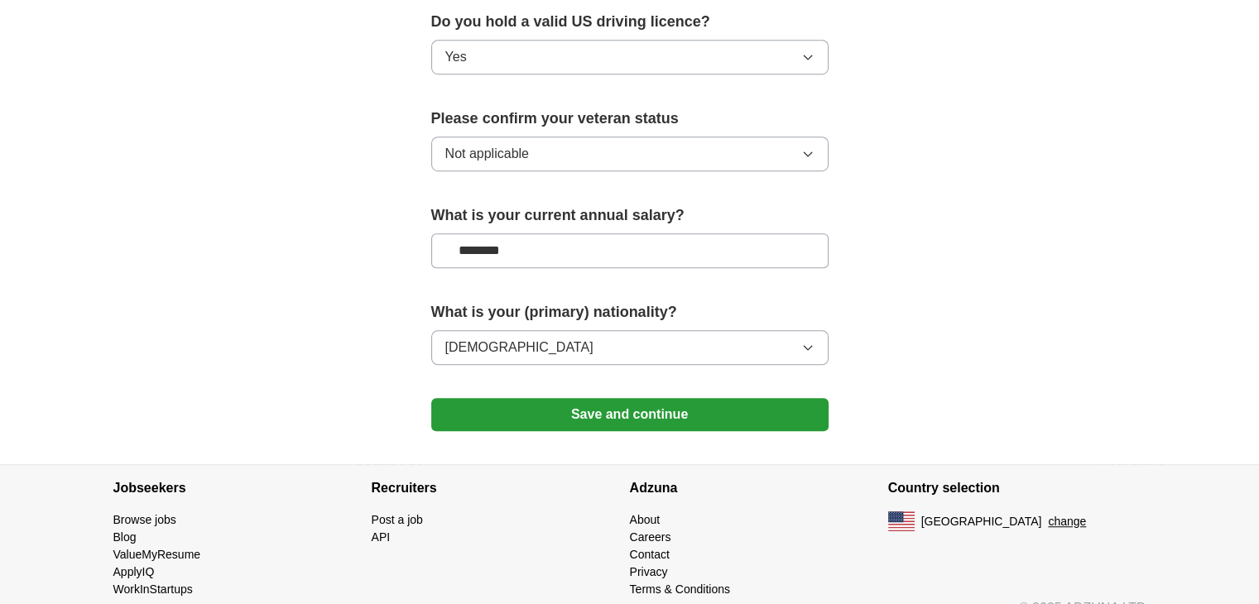
click at [638, 398] on button "Save and continue" at bounding box center [629, 414] width 397 height 33
